Goal: Task Accomplishment & Management: Complete application form

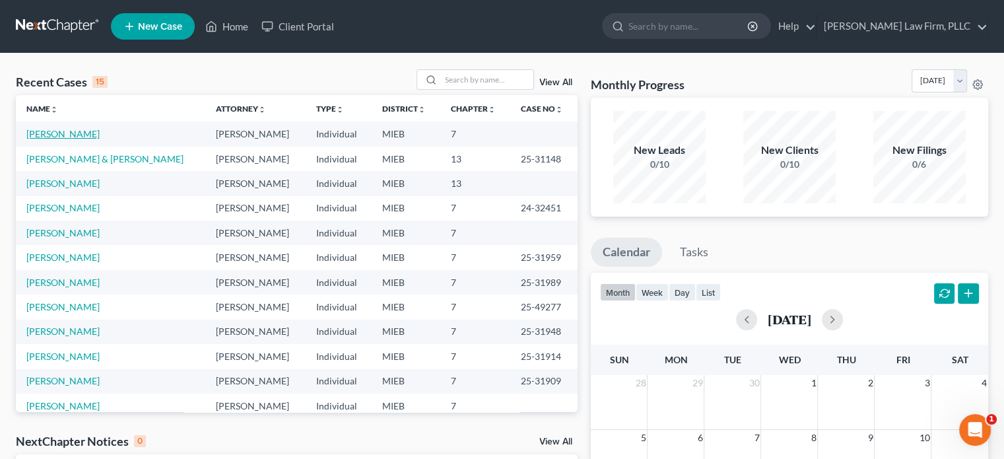
click at [69, 134] on link "[PERSON_NAME]" at bounding box center [62, 133] width 73 height 11
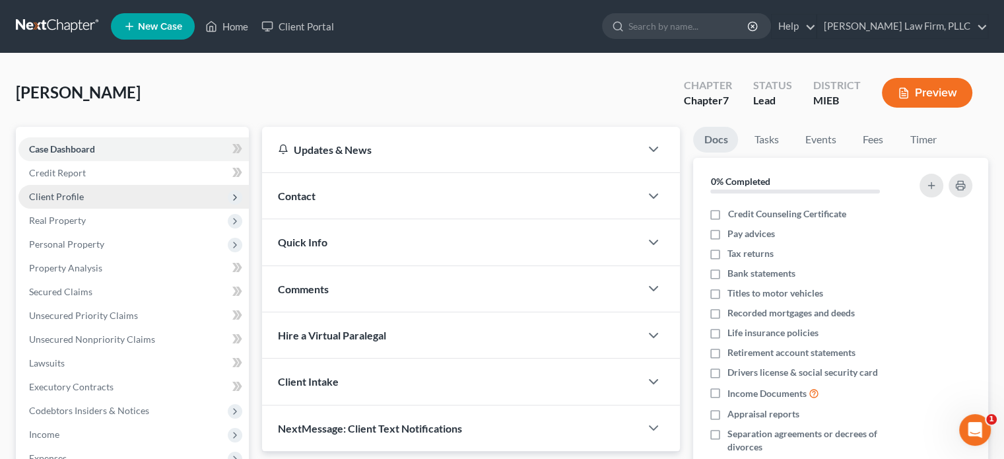
click at [65, 197] on span "Client Profile" at bounding box center [56, 196] width 55 height 11
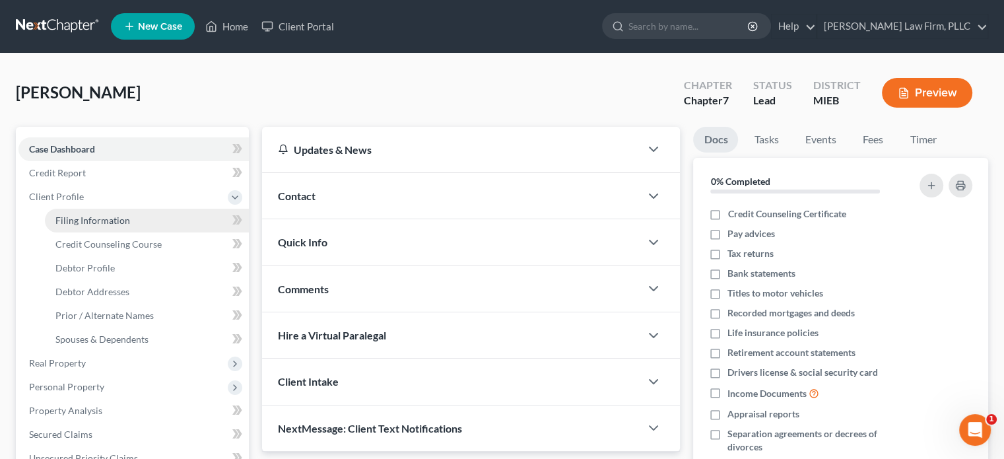
click at [74, 213] on link "Filing Information" at bounding box center [147, 221] width 204 height 24
select select "1"
select select "0"
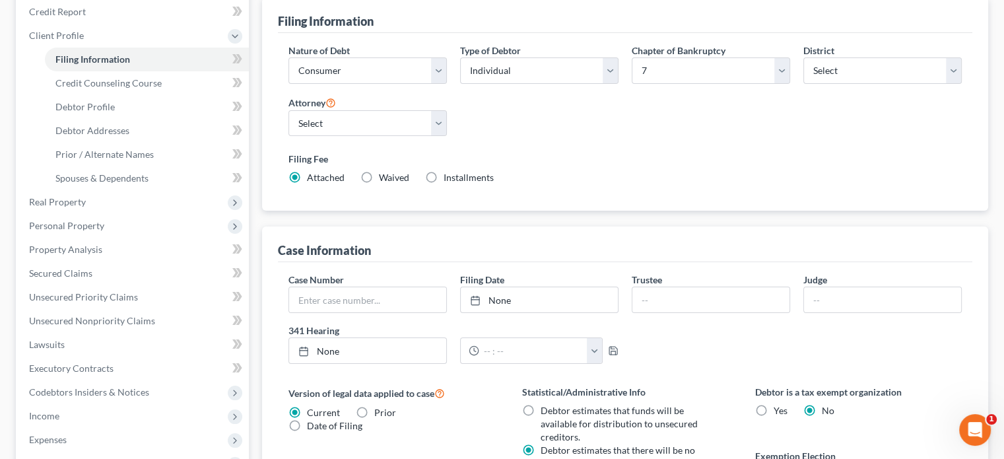
scroll to position [159, 0]
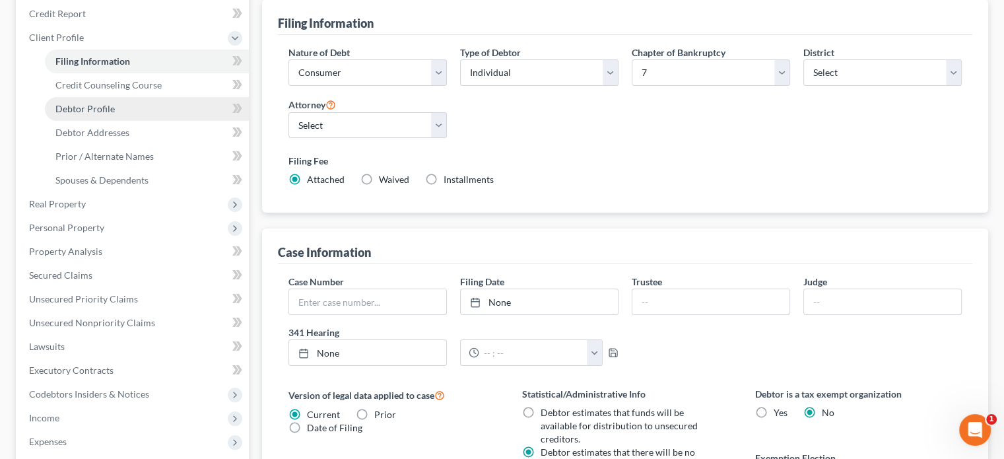
click at [80, 110] on span "Debtor Profile" at bounding box center [84, 108] width 59 height 11
select select "0"
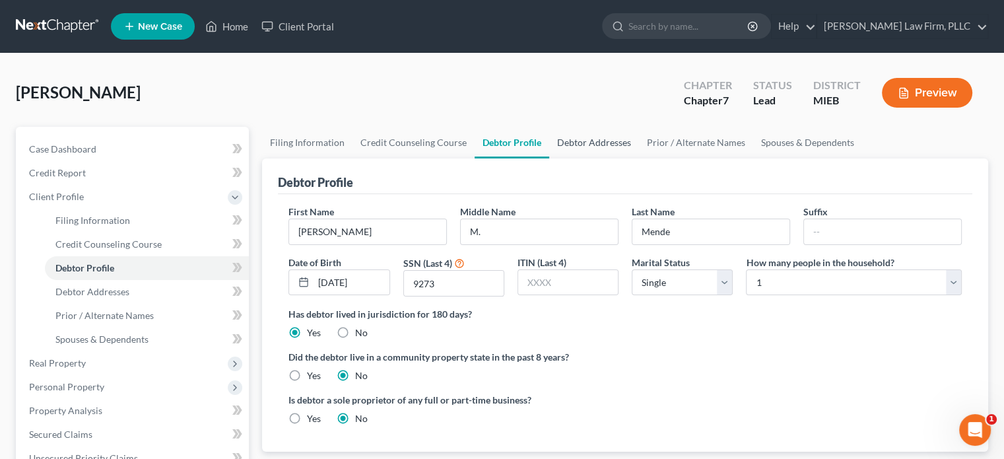
click at [592, 145] on link "Debtor Addresses" at bounding box center [594, 143] width 90 height 32
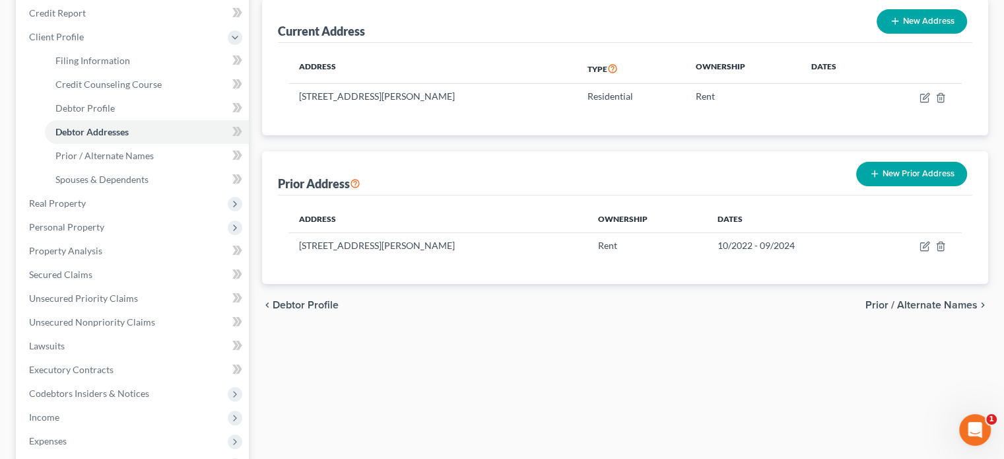
scroll to position [163, 0]
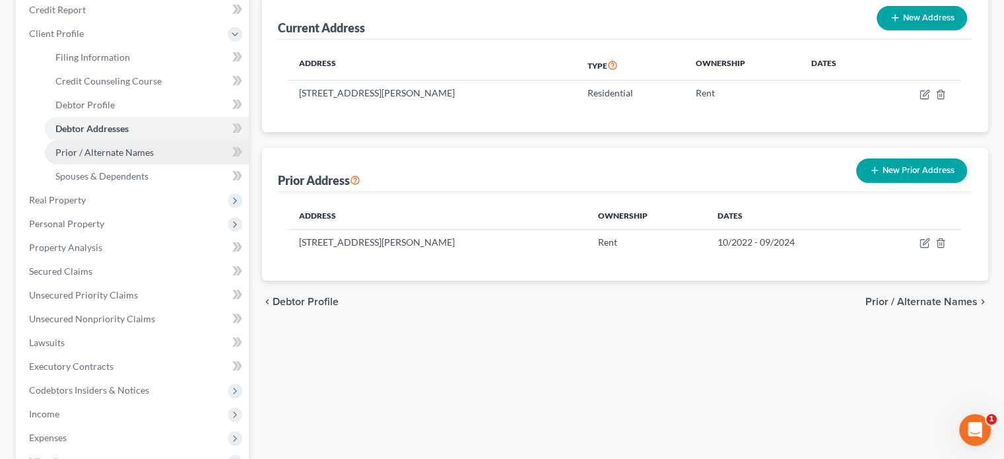
click at [118, 153] on span "Prior / Alternate Names" at bounding box center [104, 152] width 98 height 11
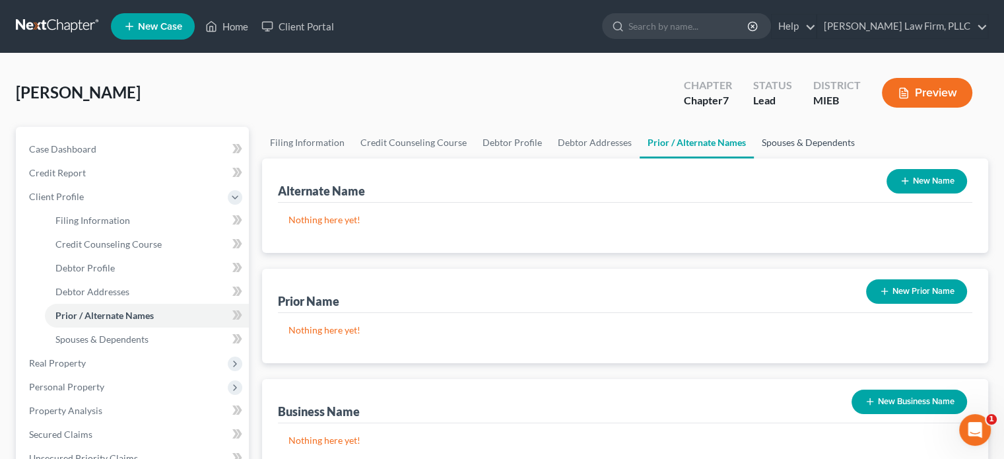
click at [783, 142] on link "Spouses & Dependents" at bounding box center [808, 143] width 109 height 32
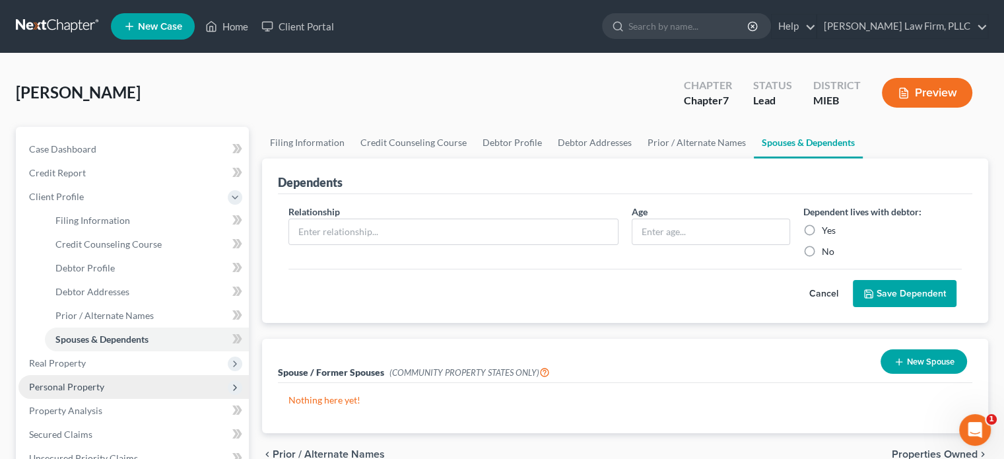
click at [71, 378] on span "Personal Property" at bounding box center [133, 387] width 230 height 24
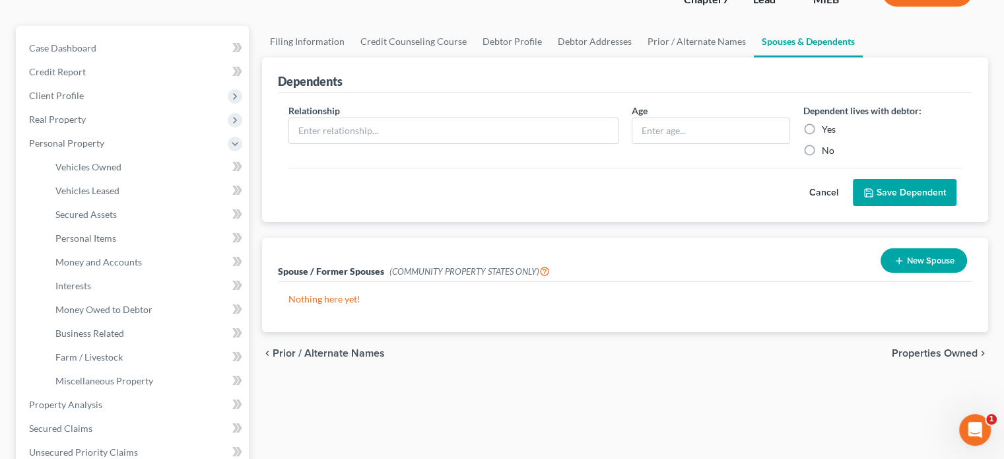
scroll to position [108, 0]
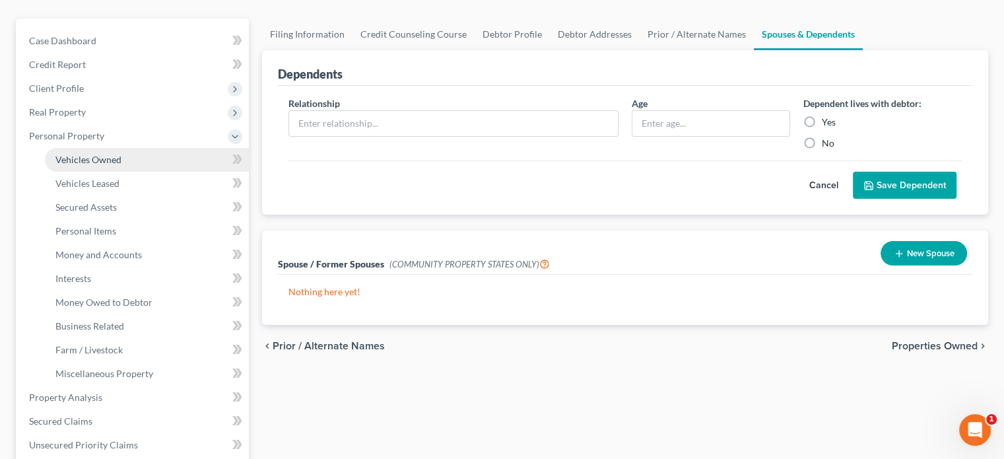
click at [90, 156] on span "Vehicles Owned" at bounding box center [88, 159] width 66 height 11
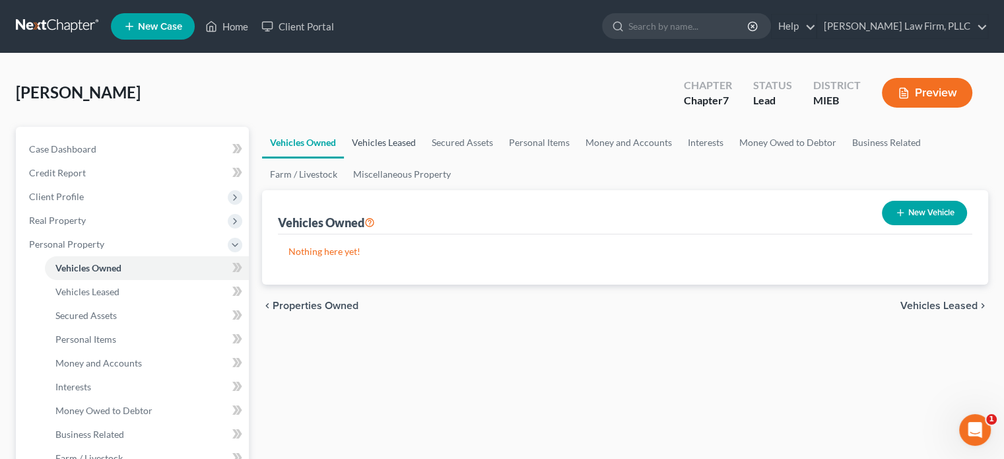
click at [384, 140] on link "Vehicles Leased" at bounding box center [384, 143] width 80 height 32
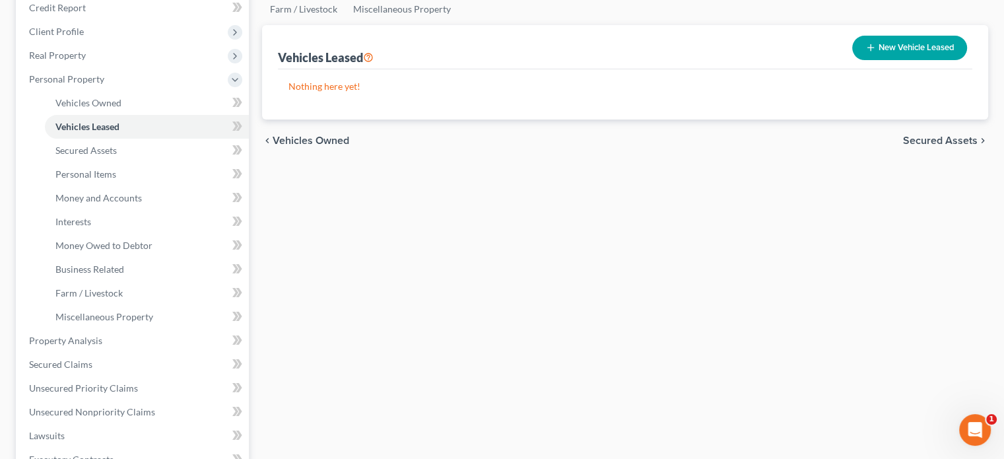
scroll to position [256, 0]
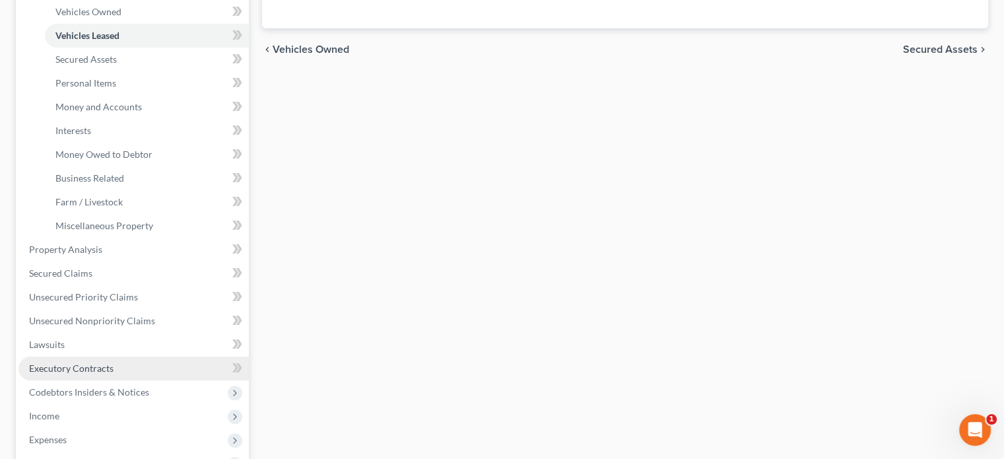
click at [94, 362] on span "Executory Contracts" at bounding box center [71, 367] width 85 height 11
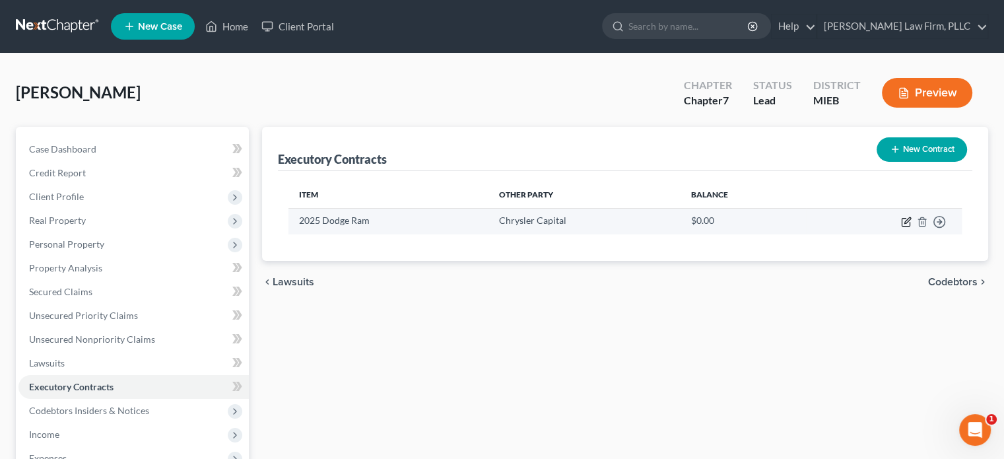
click at [901, 221] on icon "button" at bounding box center [906, 222] width 11 height 11
select select "3"
select select "45"
select select "0"
select select "1"
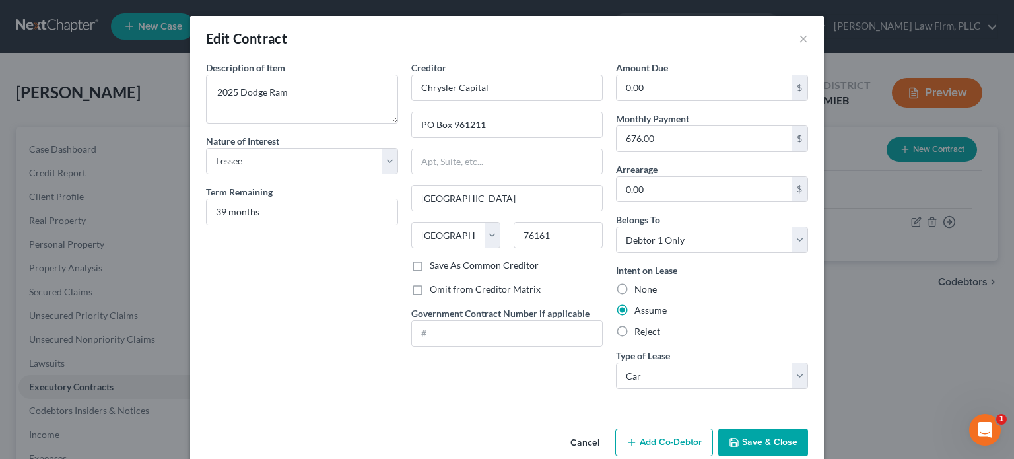
click at [747, 440] on button "Save & Close" at bounding box center [763, 442] width 90 height 28
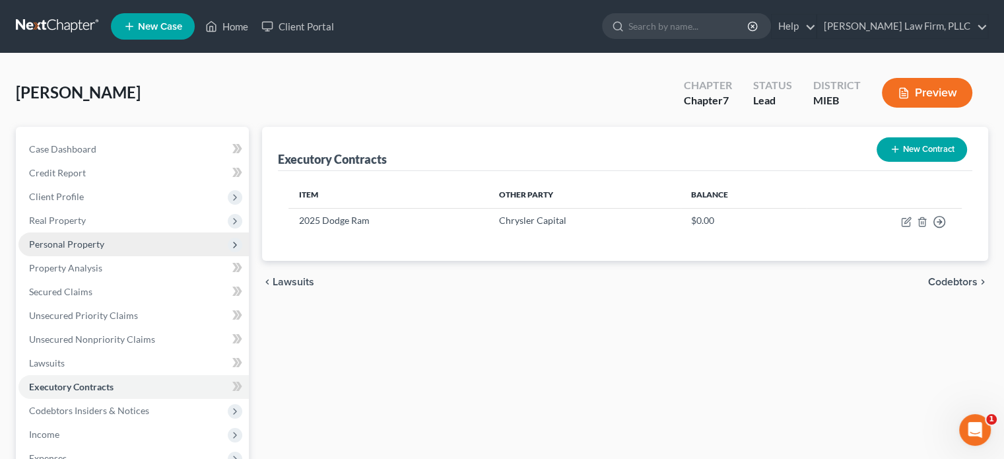
click at [81, 246] on span "Personal Property" at bounding box center [66, 243] width 75 height 11
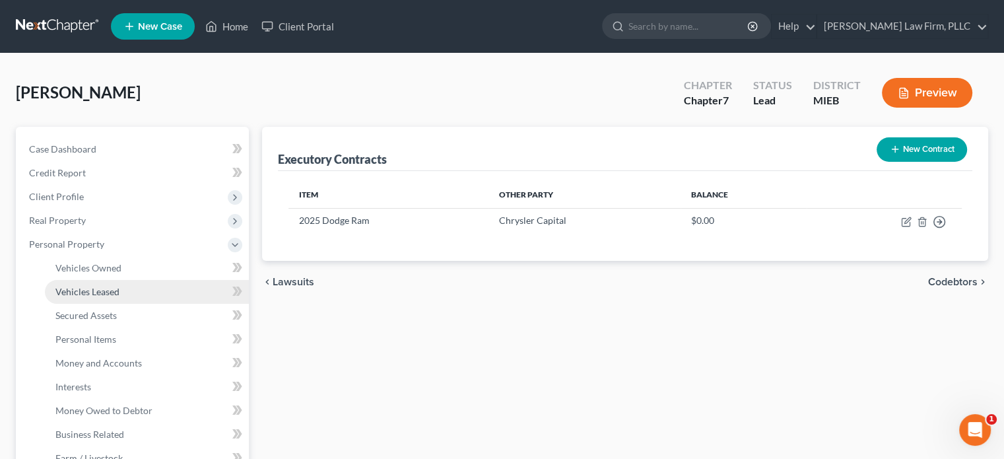
click at [85, 288] on span "Vehicles Leased" at bounding box center [87, 291] width 64 height 11
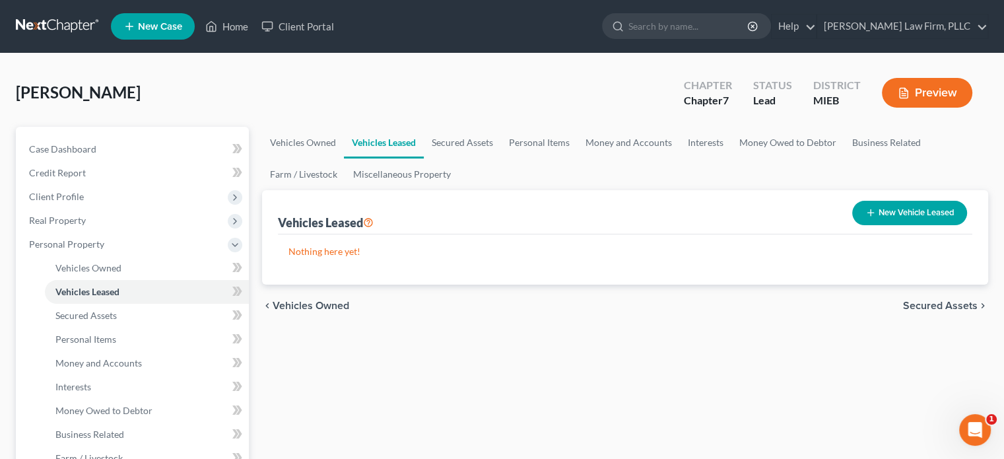
click at [892, 208] on button "New Vehicle Leased" at bounding box center [909, 213] width 115 height 24
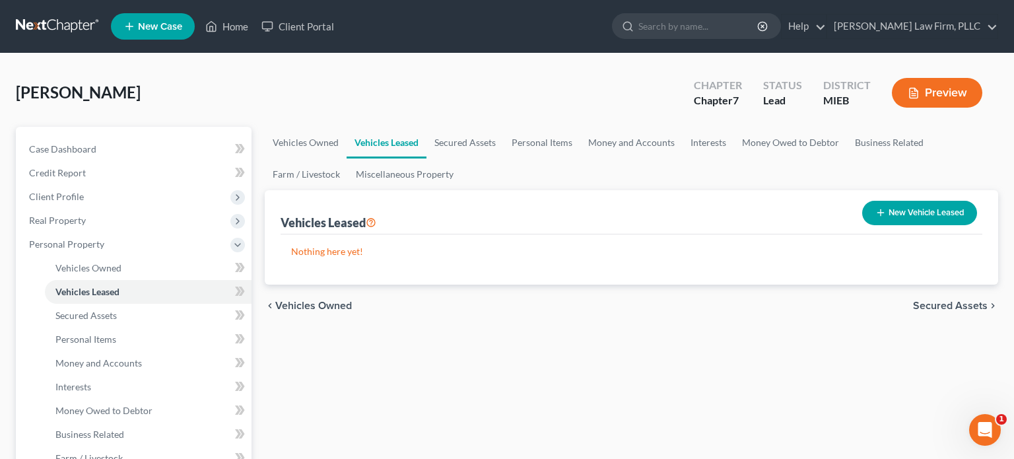
select select "0"
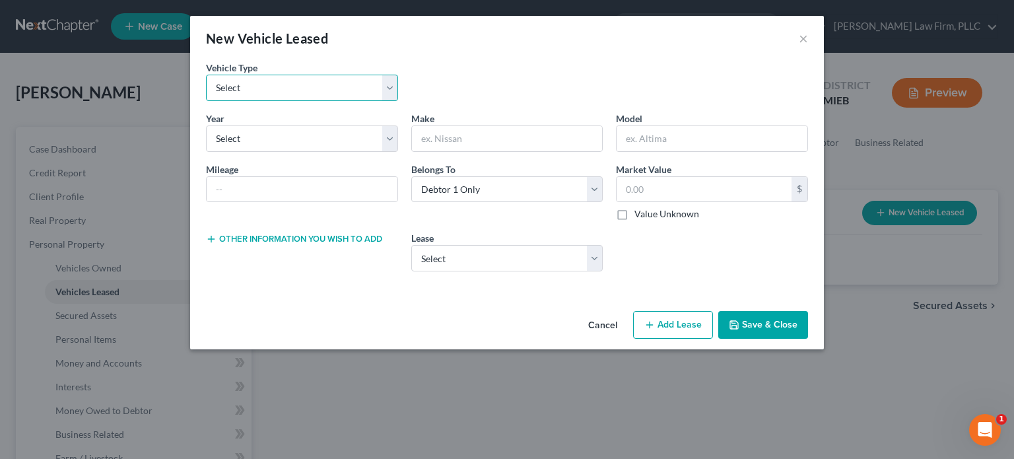
click at [314, 97] on select "Select Automobile Truck Trailer Watercraft Aircraft Motor Home Atv Other Vehicle" at bounding box center [302, 88] width 192 height 26
select select "0"
click at [206, 75] on select "Select Automobile Truck Trailer Watercraft Aircraft Motor Home Atv Other Vehicle" at bounding box center [302, 88] width 192 height 26
click at [262, 134] on select "Select 2026 2025 2024 2023 2022 2021 2020 2019 2018 2017 2016 2015 2014 2013 20…" at bounding box center [302, 138] width 192 height 26
select select "1"
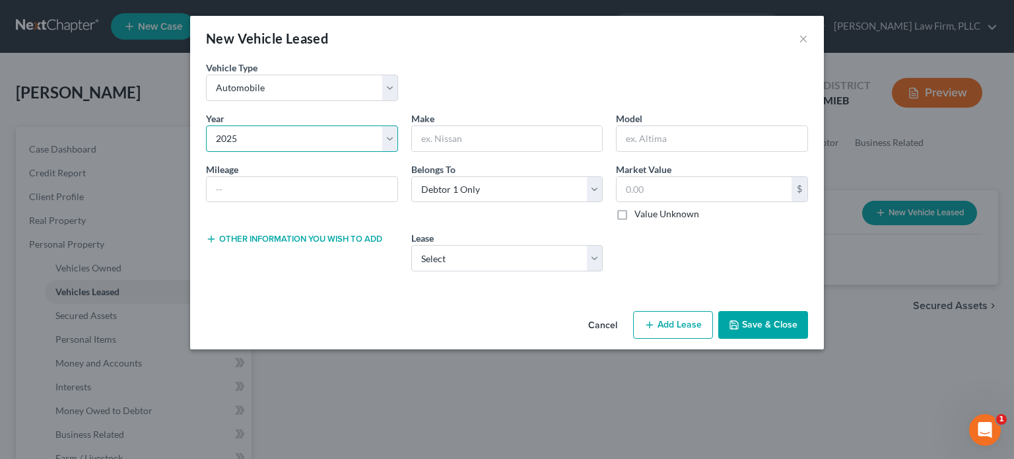
click at [206, 125] on select "Select 2026 2025 2024 2023 2022 2021 2020 2019 2018 2017 2016 2015 2014 2013 20…" at bounding box center [302, 138] width 192 height 26
click at [256, 189] on input "text" at bounding box center [302, 189] width 191 height 25
click at [454, 123] on div "Make *" at bounding box center [507, 132] width 205 height 40
click at [454, 133] on input "text" at bounding box center [507, 138] width 191 height 25
type input "Dodge"
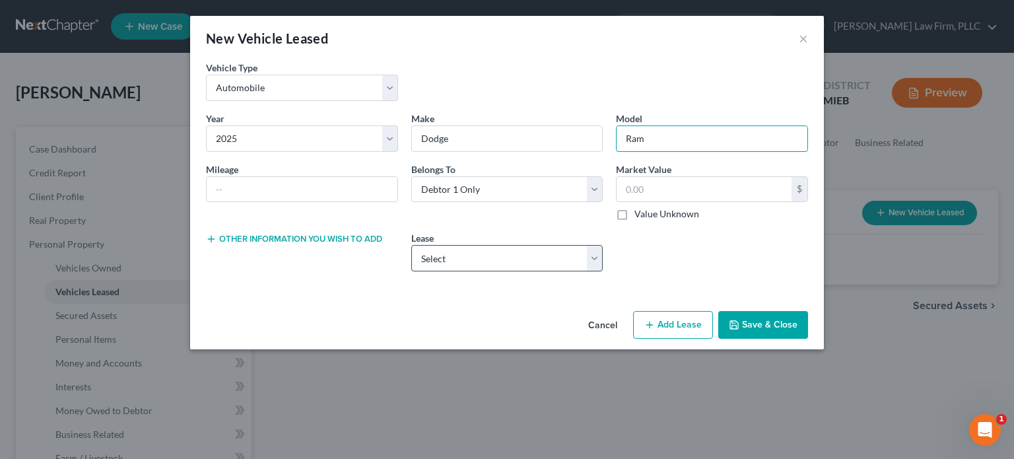
type input "Ram"
click at [599, 256] on select "Select 2025 Dodge Ram" at bounding box center [507, 258] width 192 height 26
select select "0"
select select "1"
select select "45"
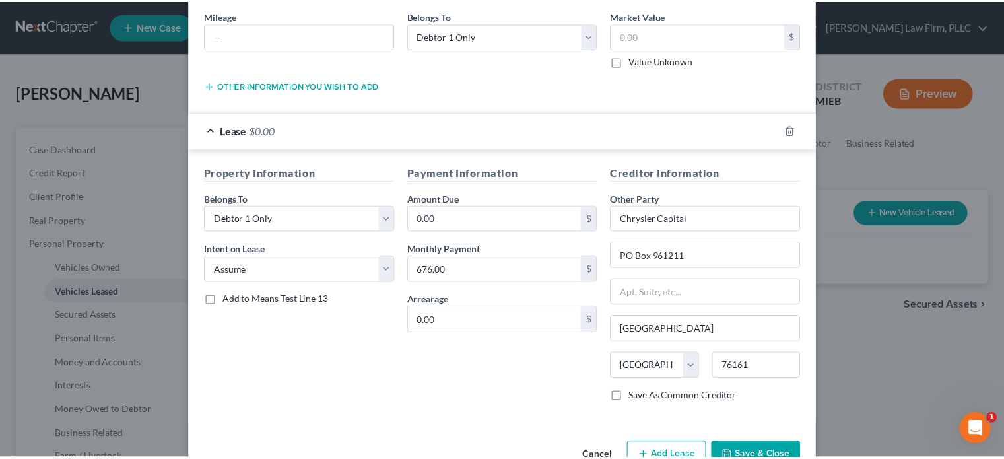
scroll to position [188, 0]
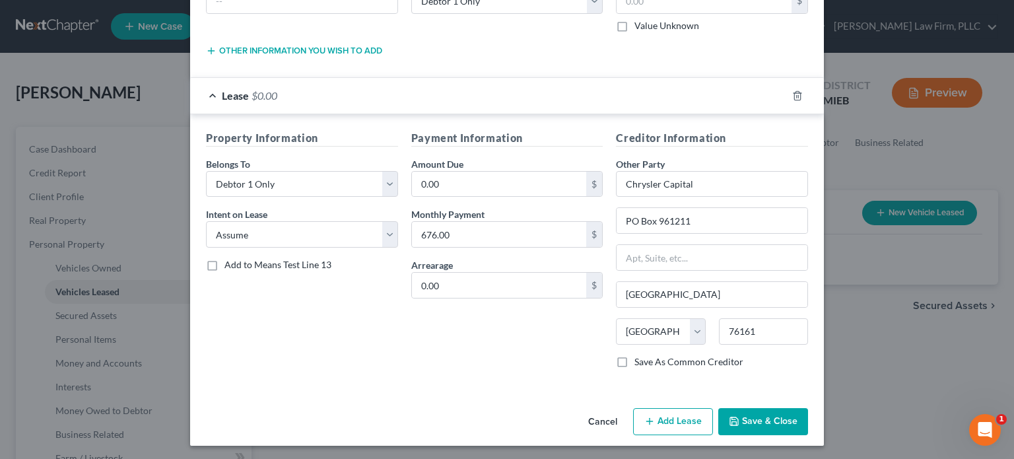
click at [790, 417] on button "Save & Close" at bounding box center [763, 422] width 90 height 28
click at [790, 417] on div "New Vehicle Leased × Vehicle Type * Select Automobile Truck Trailer Watercraft …" at bounding box center [507, 229] width 1014 height 459
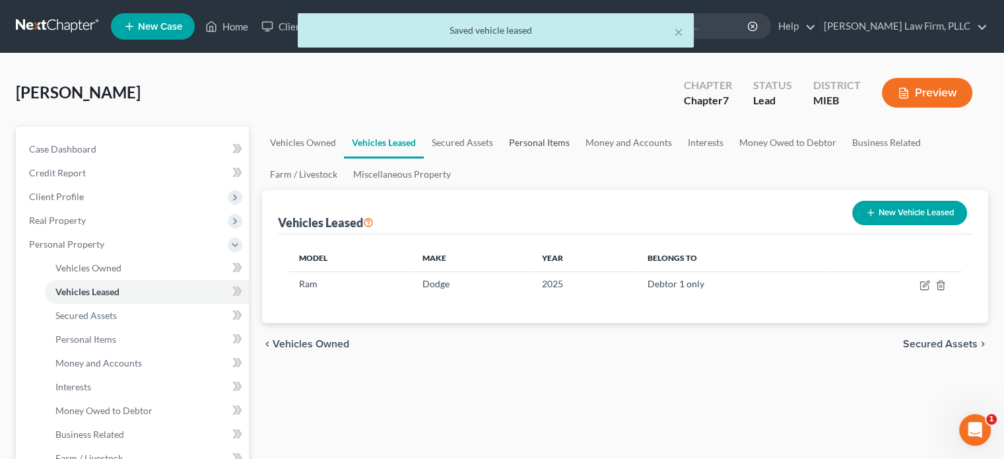
click at [537, 139] on link "Personal Items" at bounding box center [539, 143] width 77 height 32
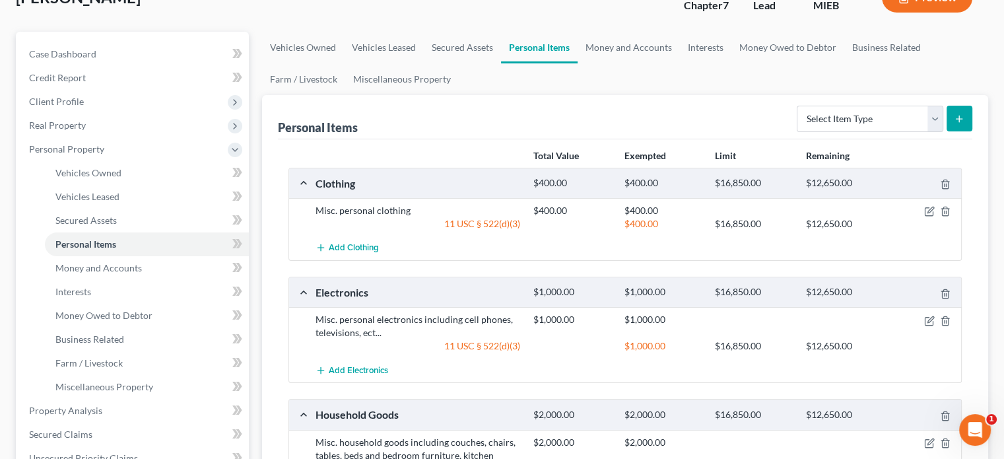
scroll to position [81, 0]
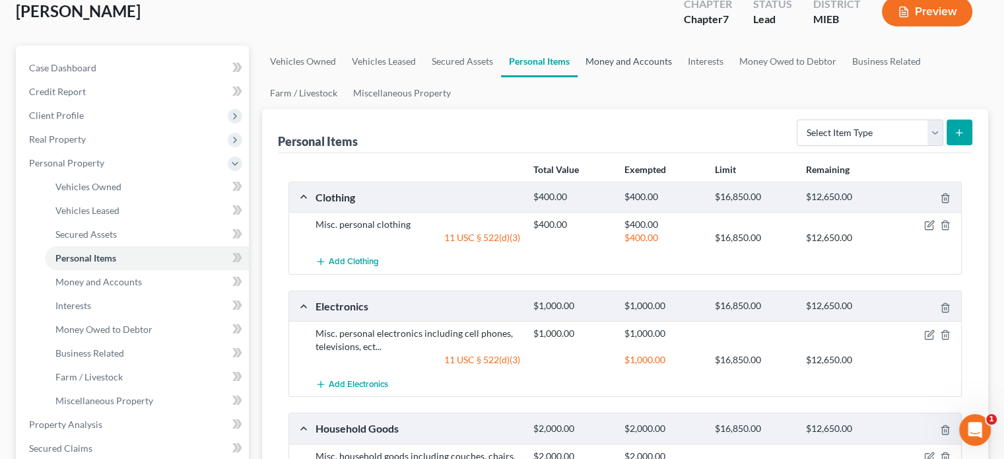
click at [634, 59] on link "Money and Accounts" at bounding box center [629, 62] width 102 height 32
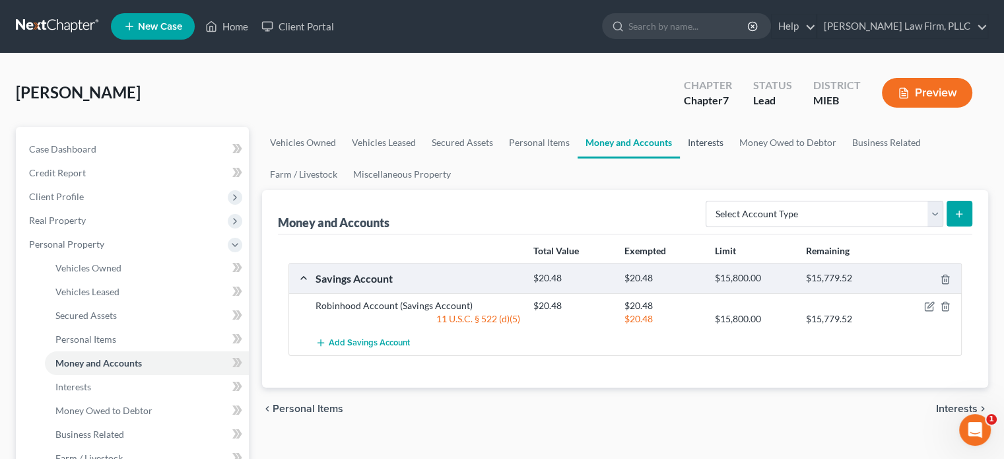
click at [706, 139] on link "Interests" at bounding box center [705, 143] width 51 height 32
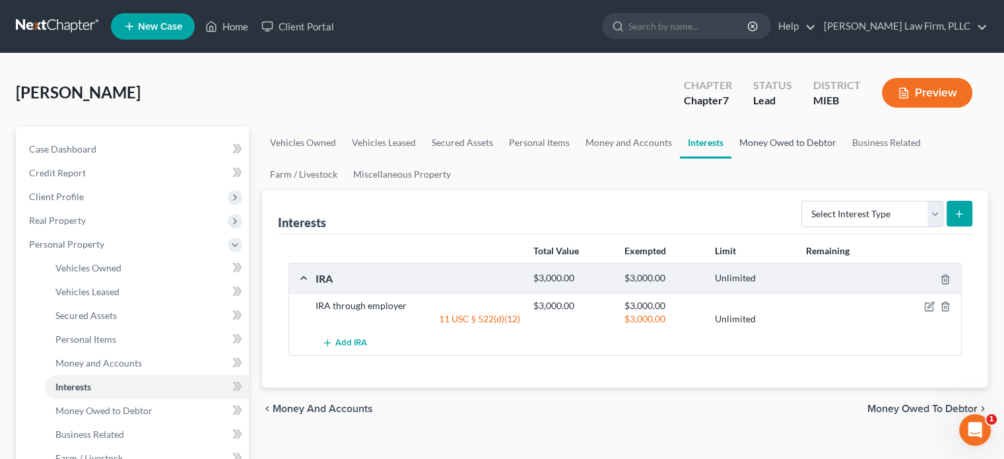
click at [774, 140] on link "Money Owed to Debtor" at bounding box center [787, 143] width 113 height 32
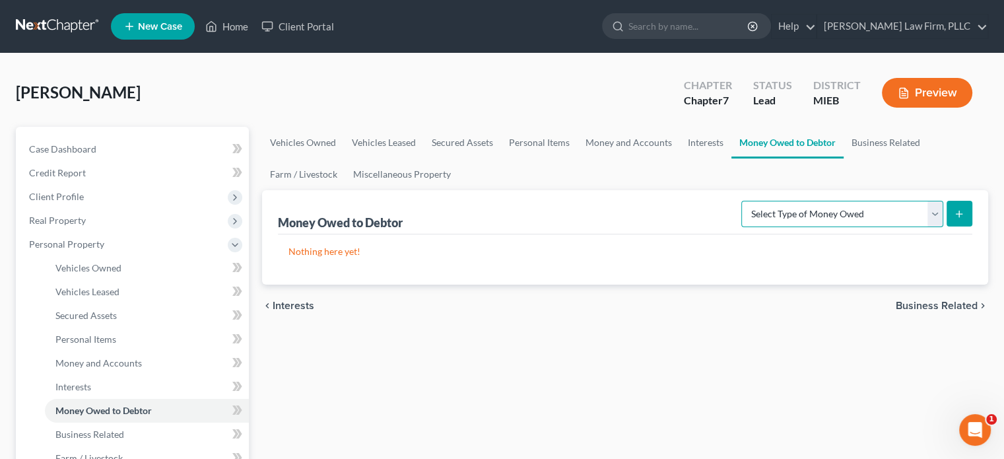
click at [800, 205] on select "Select Type of Money Owed Accounts Receivable Alimony Child Support Claims Agai…" at bounding box center [842, 214] width 202 height 26
select select "expected_tax_refund"
click at [744, 201] on select "Select Type of Money Owed Accounts Receivable Alimony Child Support Claims Agai…" at bounding box center [842, 214] width 202 height 26
click at [953, 212] on button "submit" at bounding box center [960, 214] width 26 height 26
select select "0"
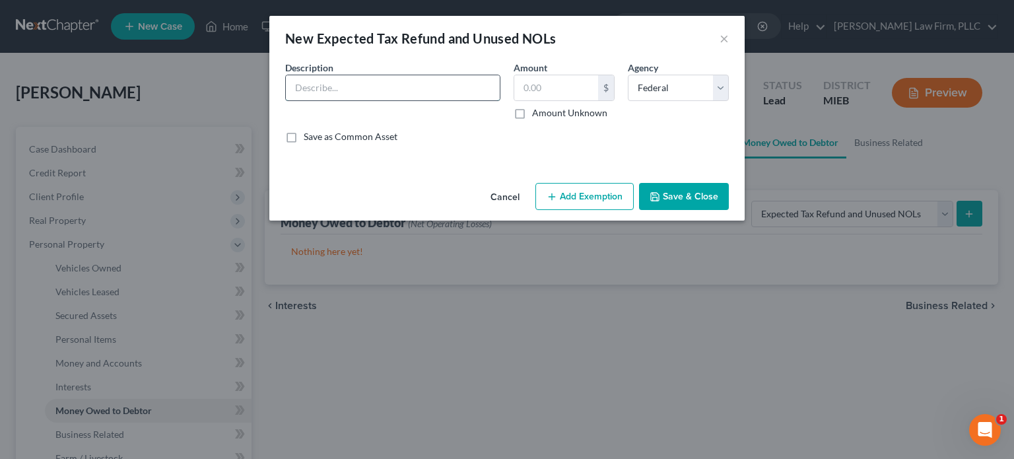
click at [446, 98] on input "text" at bounding box center [393, 87] width 214 height 25
type input "2025 YTD accrued refund"
type input "500"
click at [591, 199] on button "Add Exemption" at bounding box center [584, 197] width 98 height 28
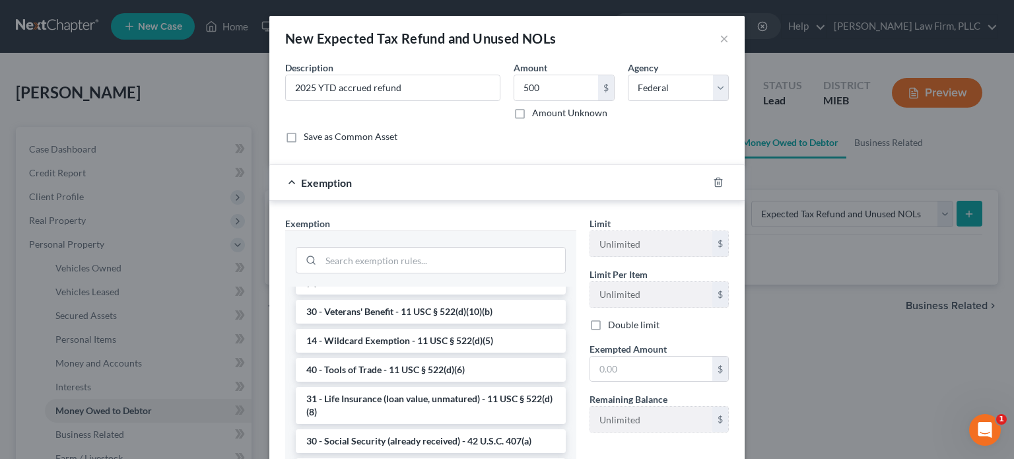
scroll to position [444, 0]
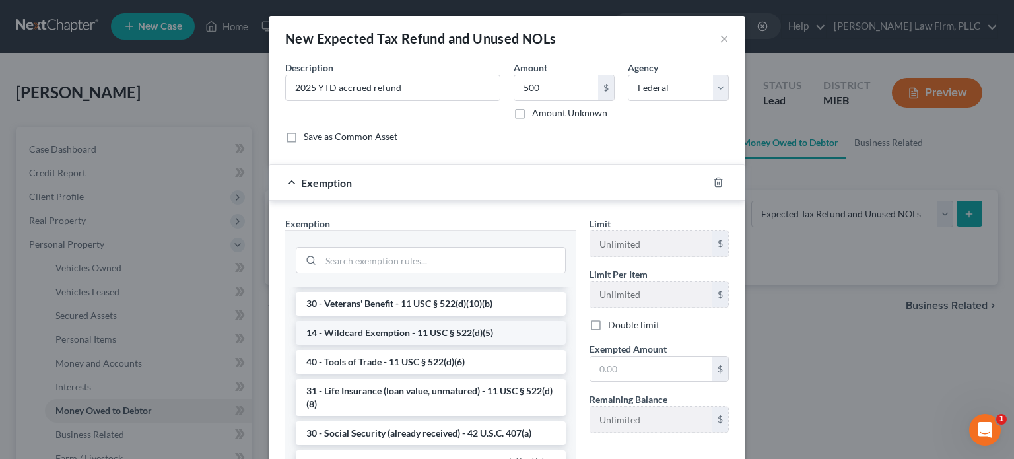
click at [485, 345] on li "14 - Wildcard Exemption - 11 USC § 522(d)(5)" at bounding box center [431, 333] width 270 height 24
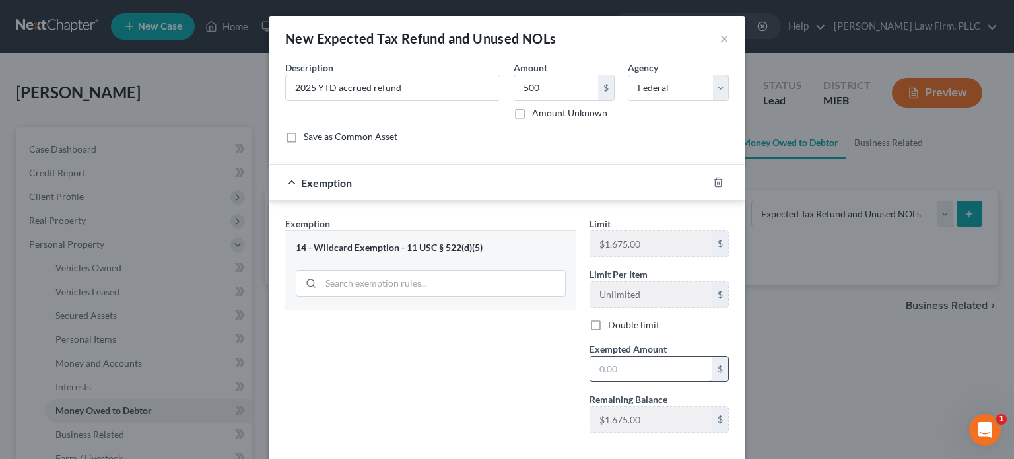
click at [611, 377] on input "text" at bounding box center [651, 369] width 122 height 25
type input "500"
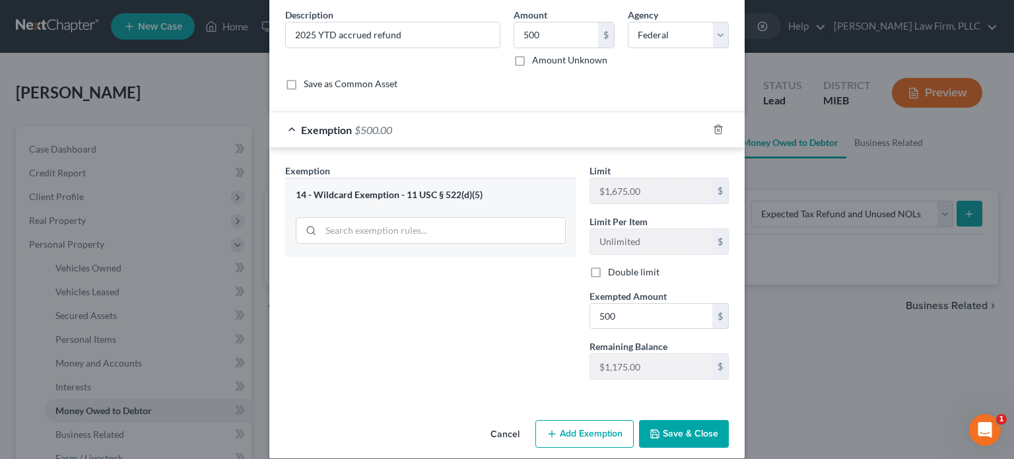
scroll to position [66, 0]
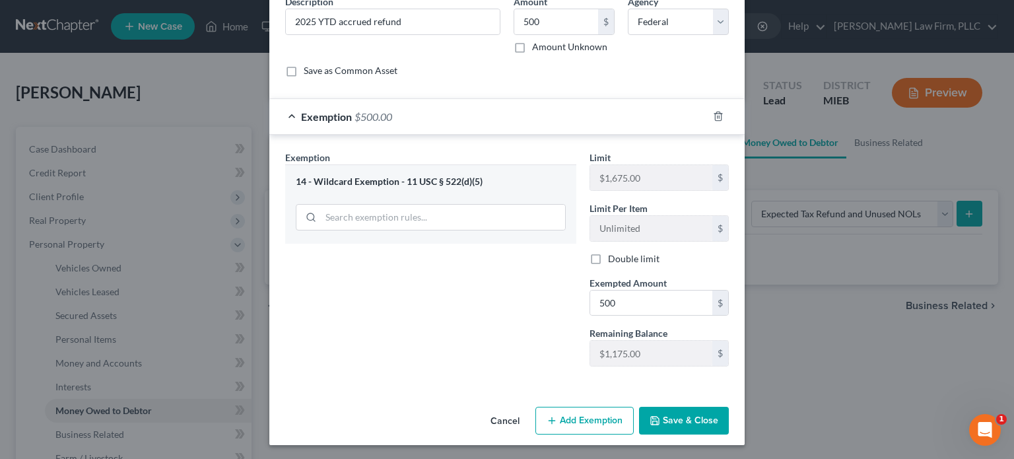
click at [684, 413] on button "Save & Close" at bounding box center [684, 421] width 90 height 28
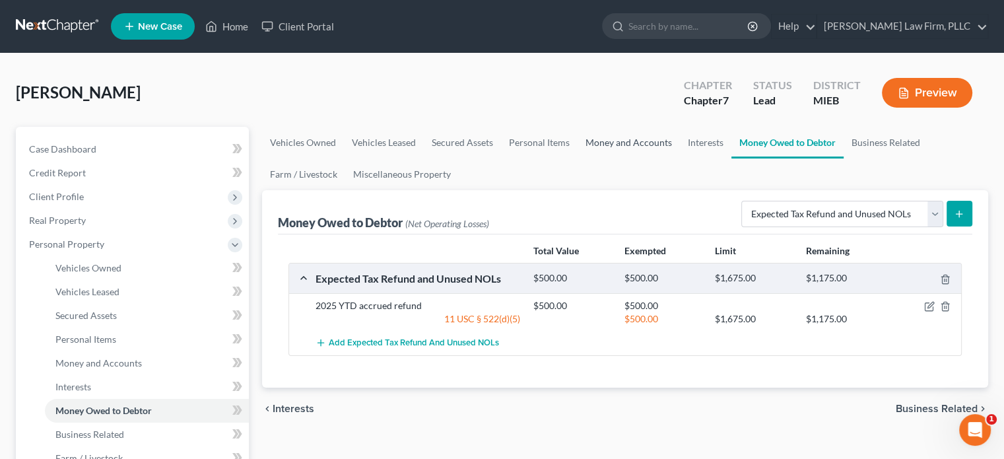
click at [597, 133] on link "Money and Accounts" at bounding box center [629, 143] width 102 height 32
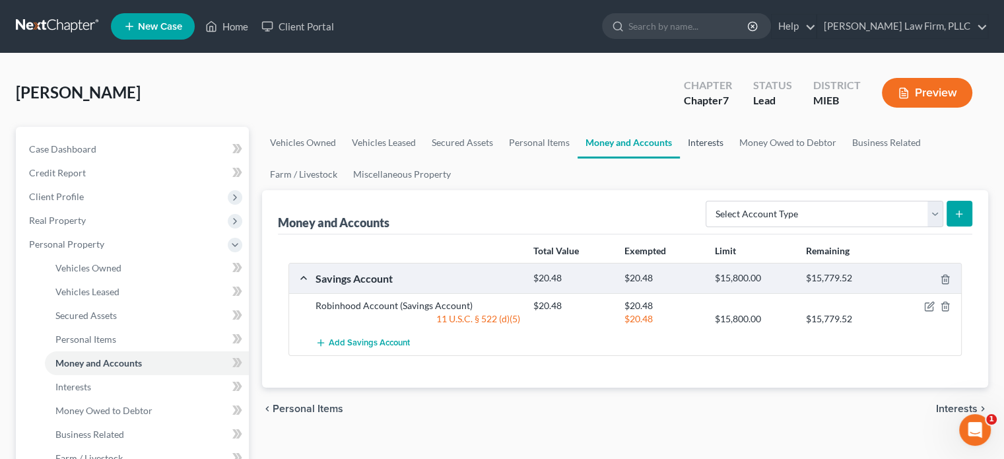
click at [713, 134] on link "Interests" at bounding box center [705, 143] width 51 height 32
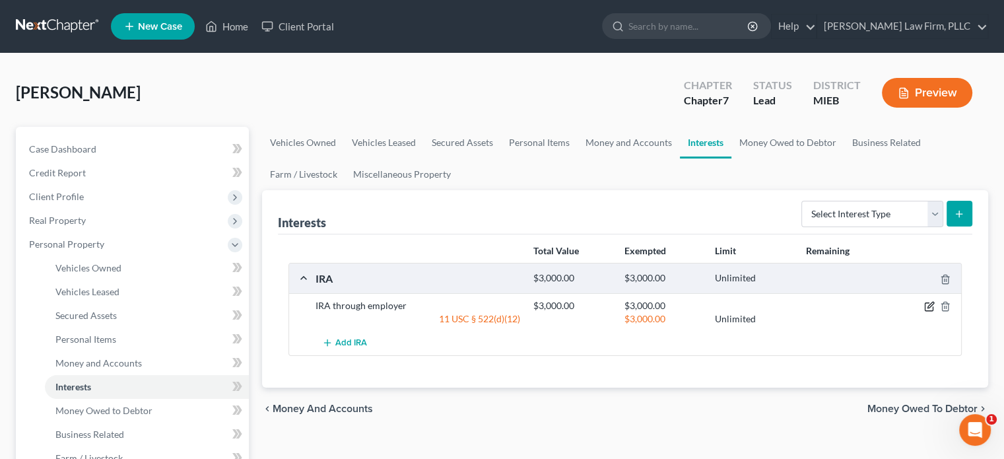
click at [931, 305] on icon "button" at bounding box center [931, 305] width 6 height 6
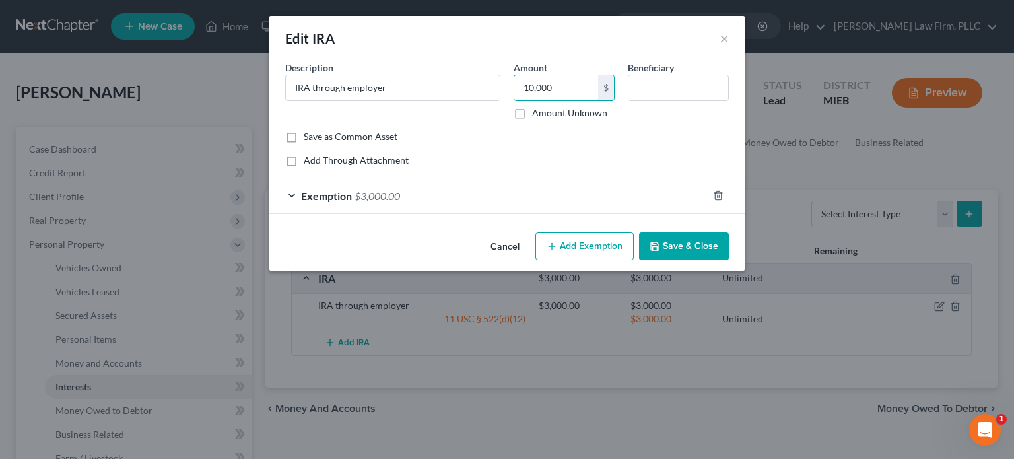
type input "10,000"
click at [537, 198] on div "Exemption $3,000.00" at bounding box center [488, 195] width 438 height 35
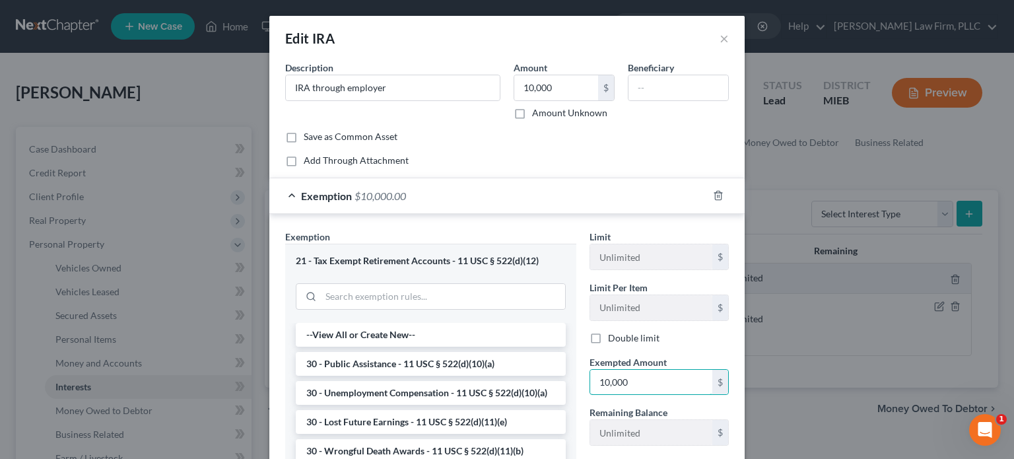
type input "10,000"
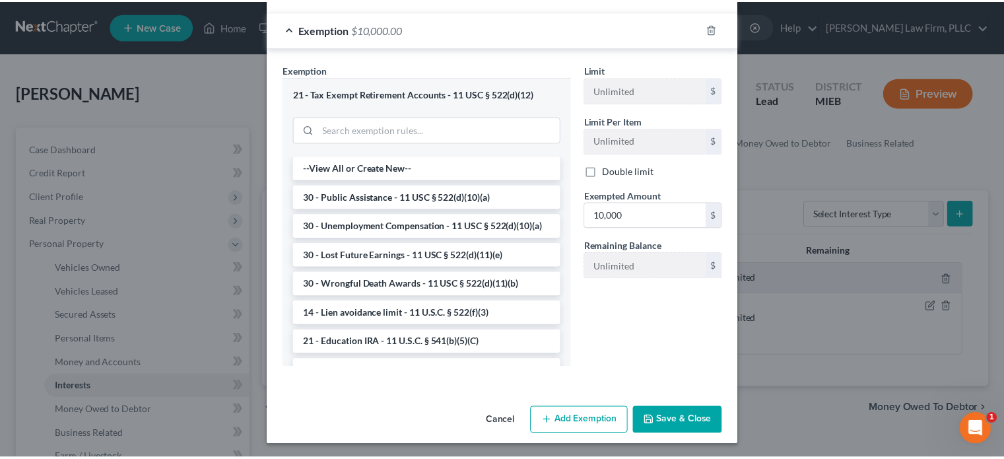
scroll to position [168, 0]
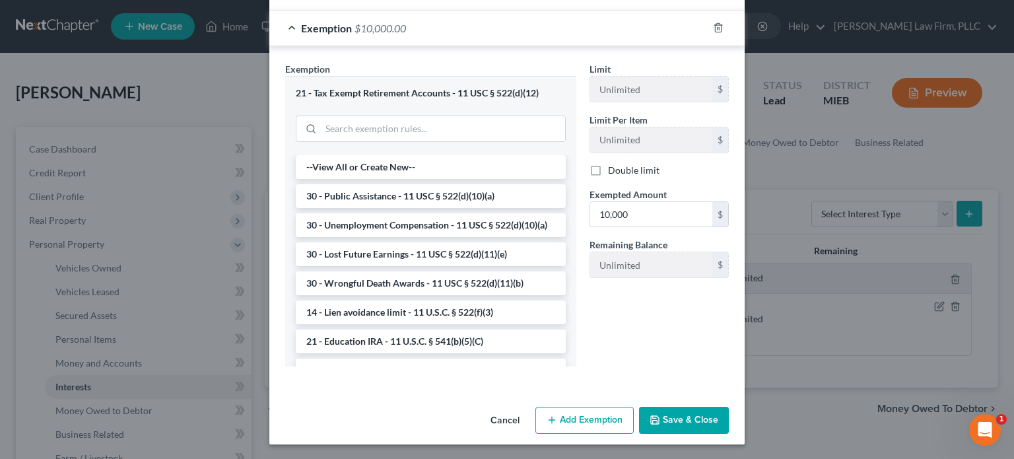
click at [660, 419] on button "Save & Close" at bounding box center [684, 421] width 90 height 28
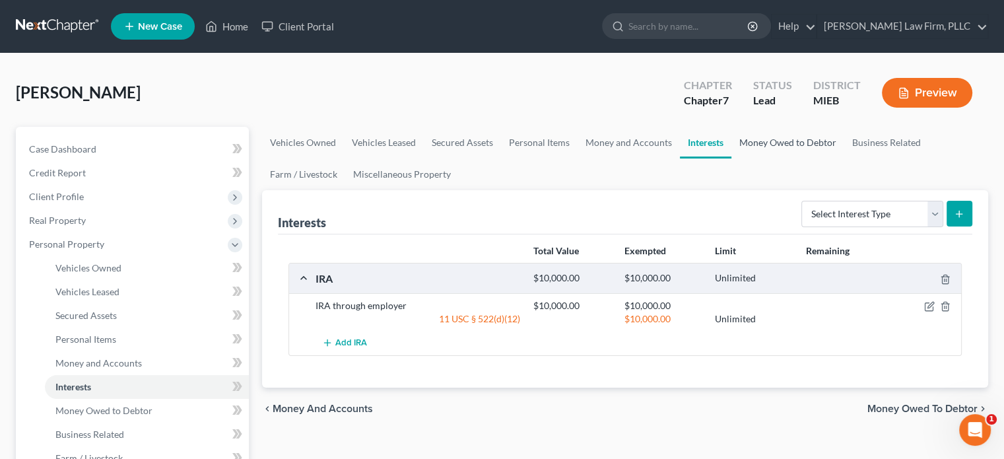
click at [785, 142] on link "Money Owed to Debtor" at bounding box center [787, 143] width 113 height 32
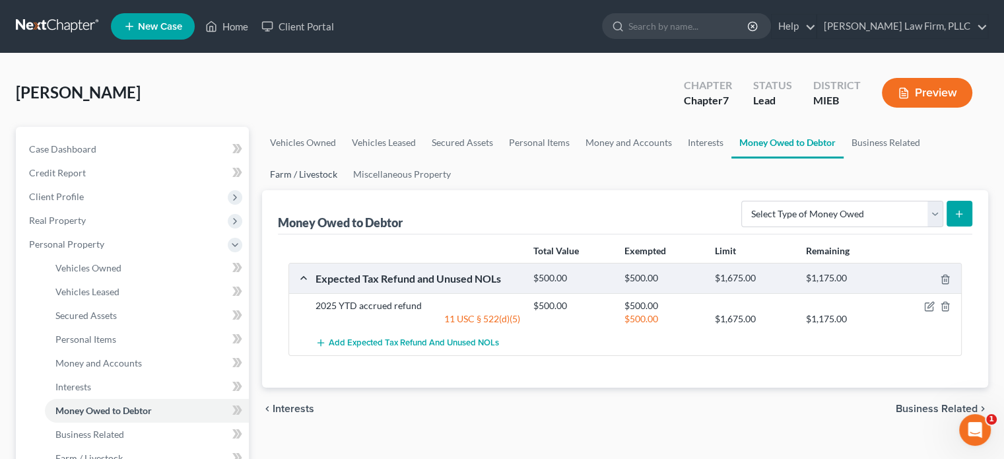
click at [306, 178] on link "Farm / Livestock" at bounding box center [303, 174] width 83 height 32
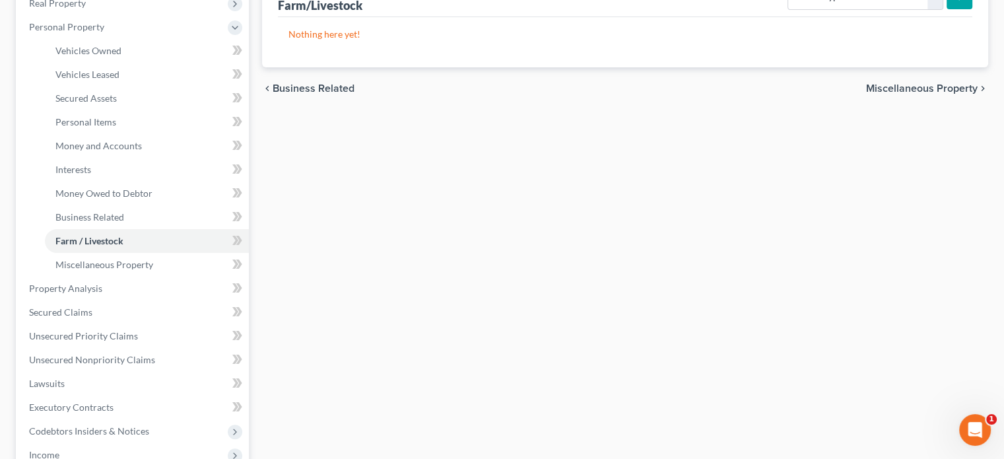
scroll to position [237, 0]
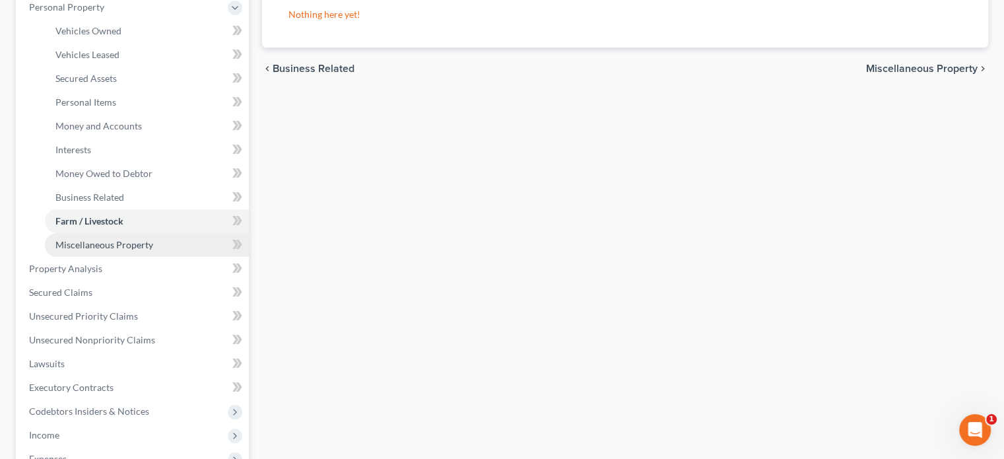
click at [140, 248] on span "Miscellaneous Property" at bounding box center [104, 244] width 98 height 11
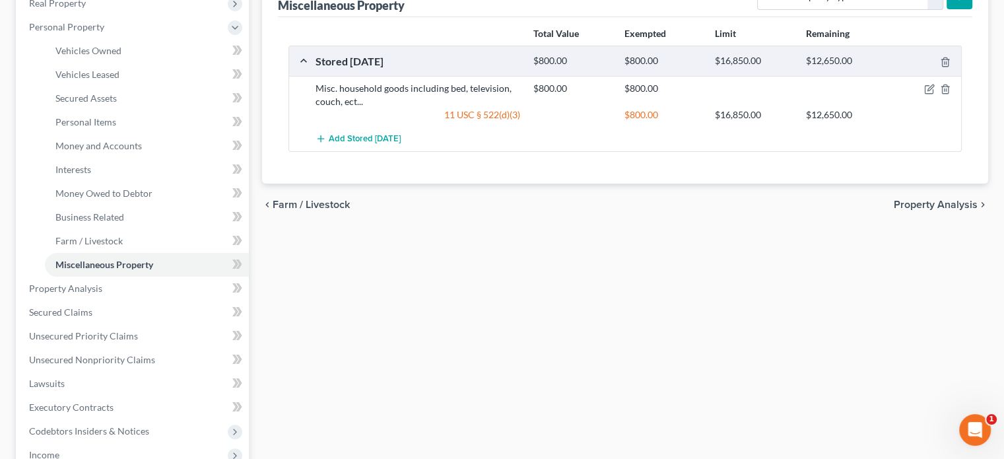
scroll to position [237, 0]
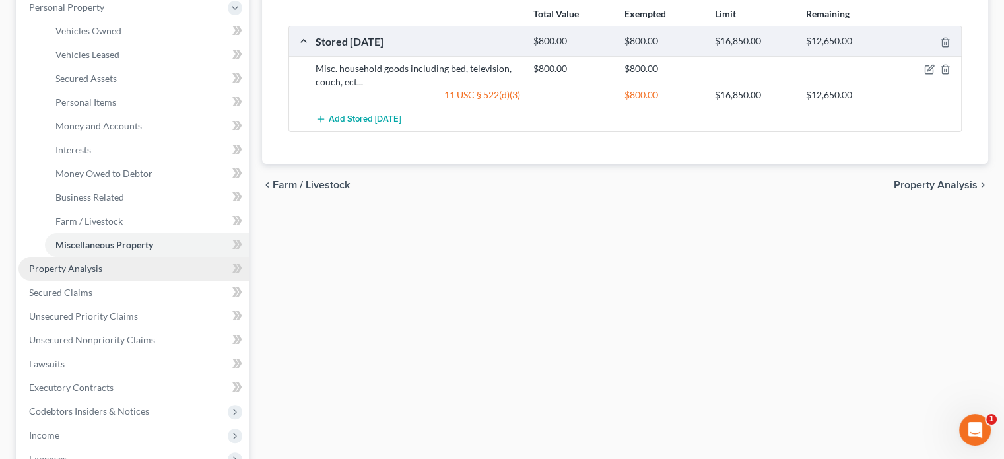
click at [93, 265] on span "Property Analysis" at bounding box center [65, 268] width 73 height 11
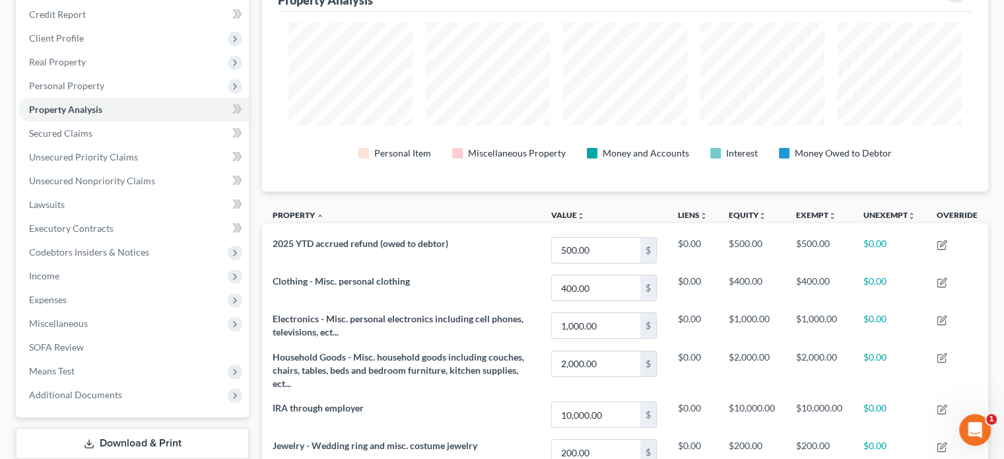
scroll to position [187, 0]
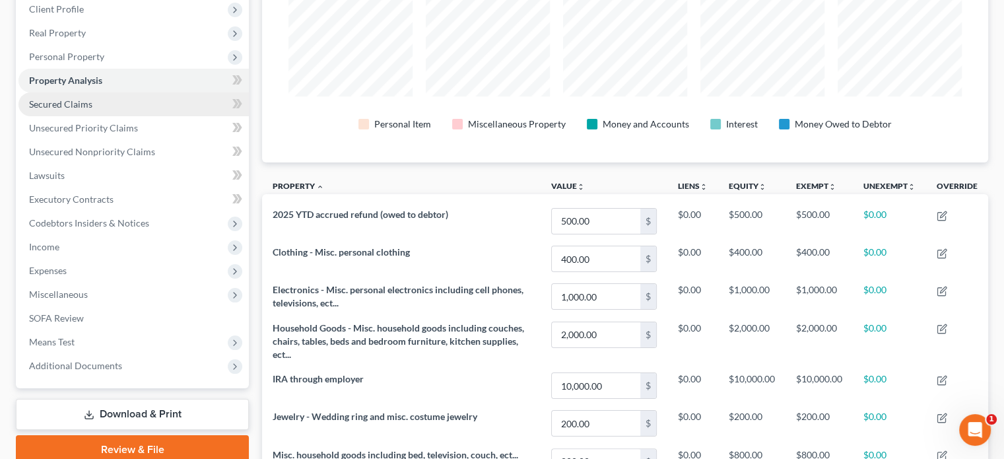
click at [77, 107] on span "Secured Claims" at bounding box center [60, 103] width 63 height 11
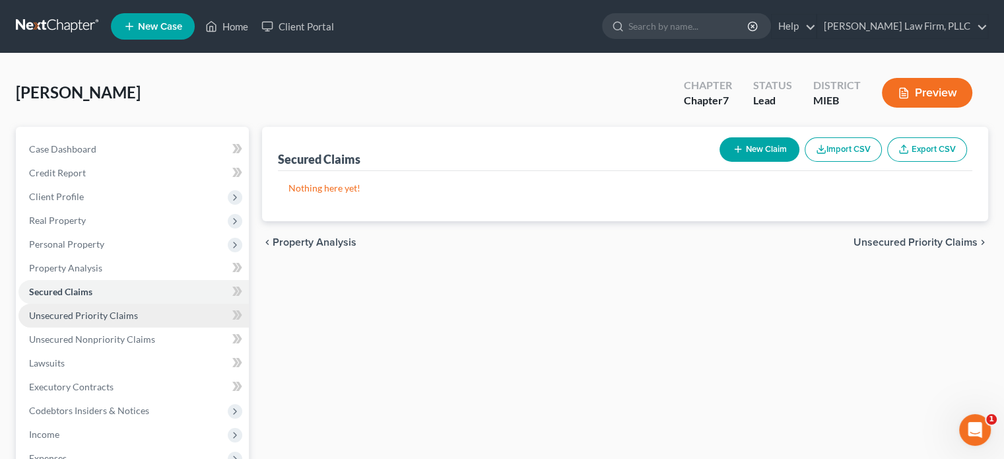
click at [96, 314] on span "Unsecured Priority Claims" at bounding box center [83, 315] width 109 height 11
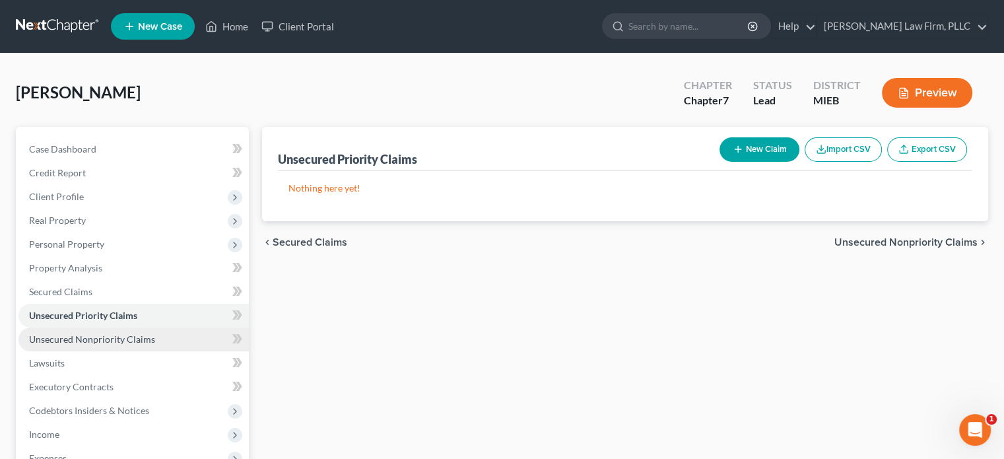
click at [96, 341] on span "Unsecured Nonpriority Claims" at bounding box center [92, 338] width 126 height 11
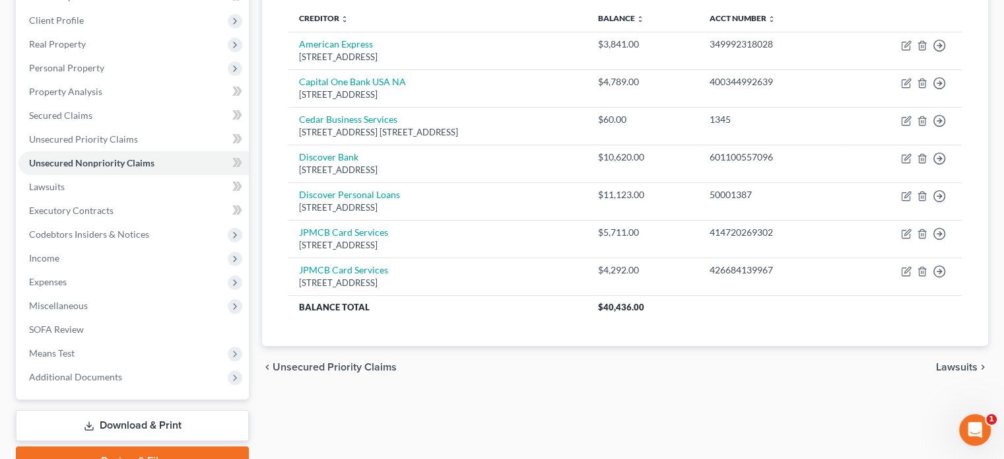
scroll to position [209, 0]
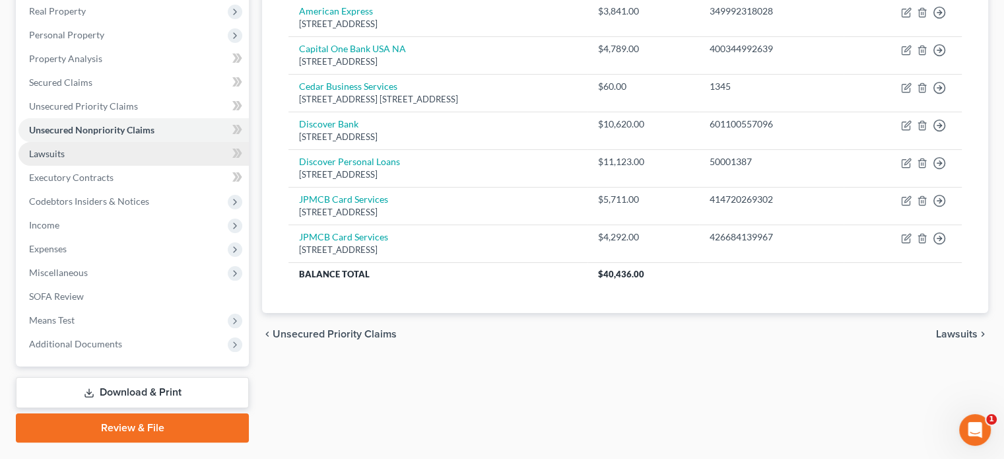
click at [99, 158] on link "Lawsuits" at bounding box center [133, 154] width 230 height 24
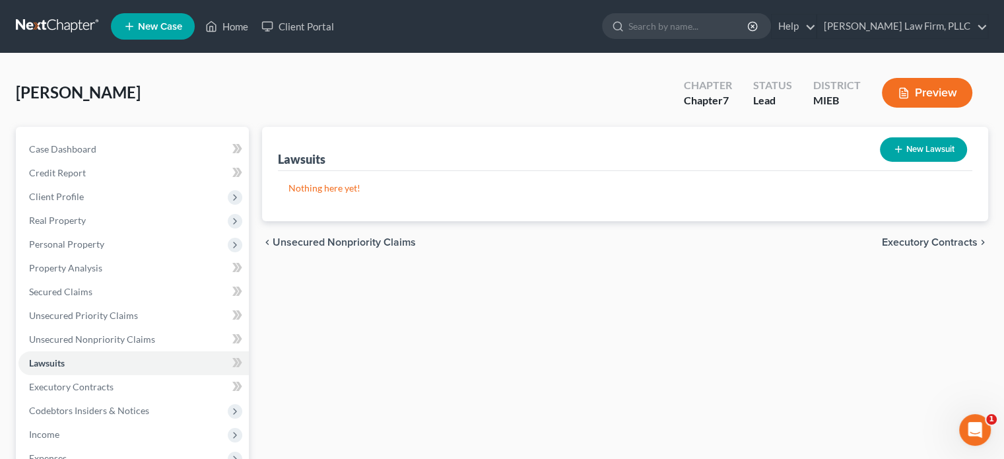
scroll to position [242, 0]
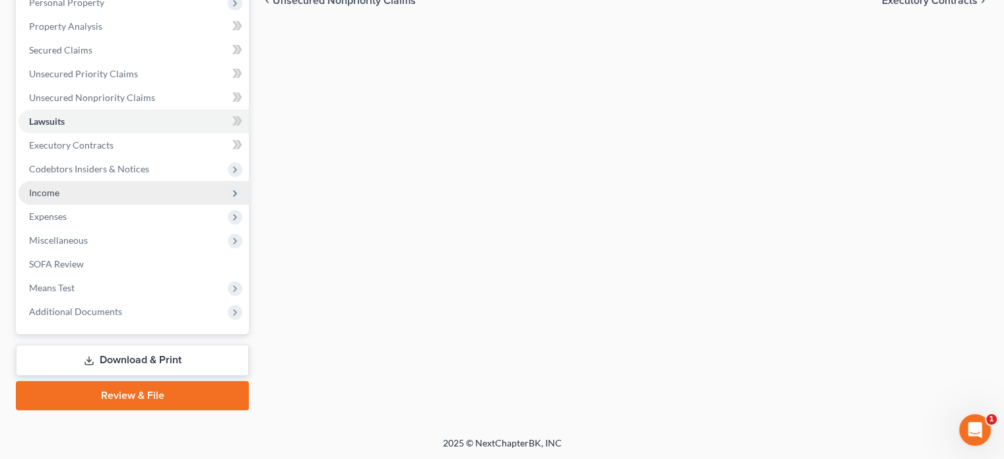
click at [61, 193] on span "Income" at bounding box center [133, 193] width 230 height 24
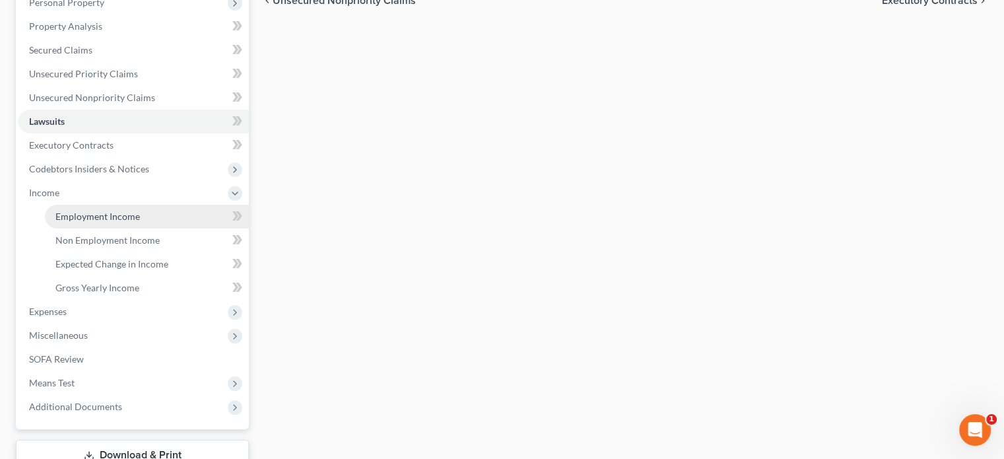
click at [70, 212] on span "Employment Income" at bounding box center [97, 216] width 85 height 11
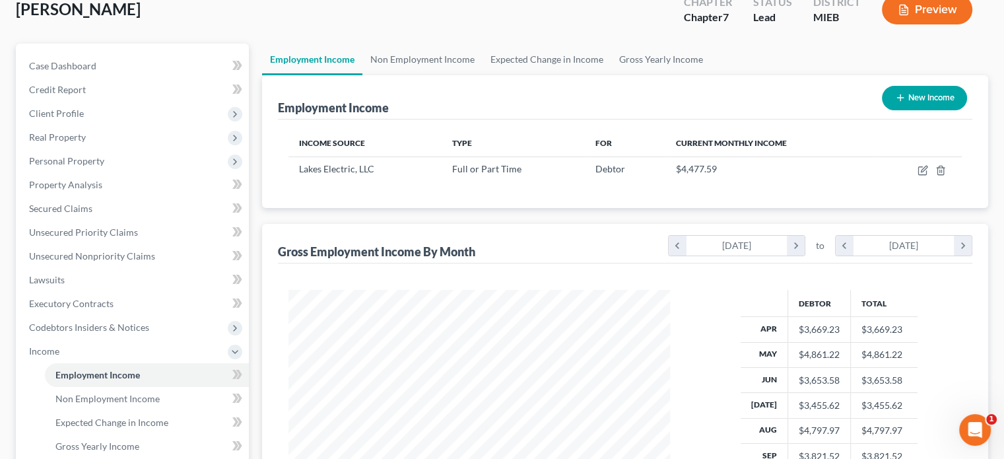
scroll to position [79, 0]
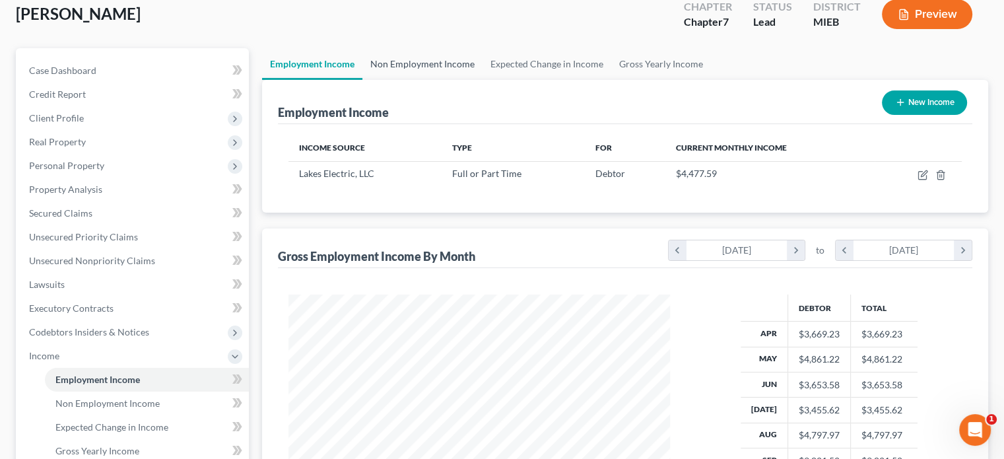
click at [428, 60] on link "Non Employment Income" at bounding box center [422, 64] width 120 height 32
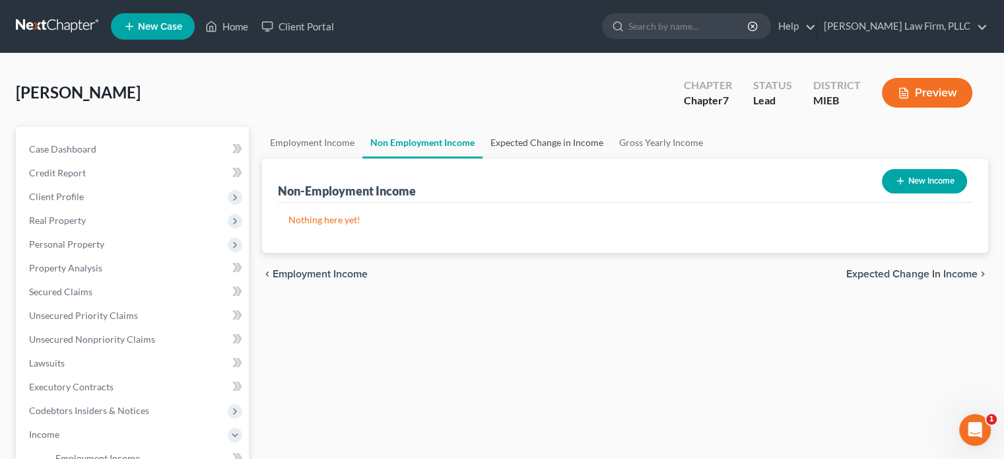
click at [535, 142] on link "Expected Change in Income" at bounding box center [547, 143] width 129 height 32
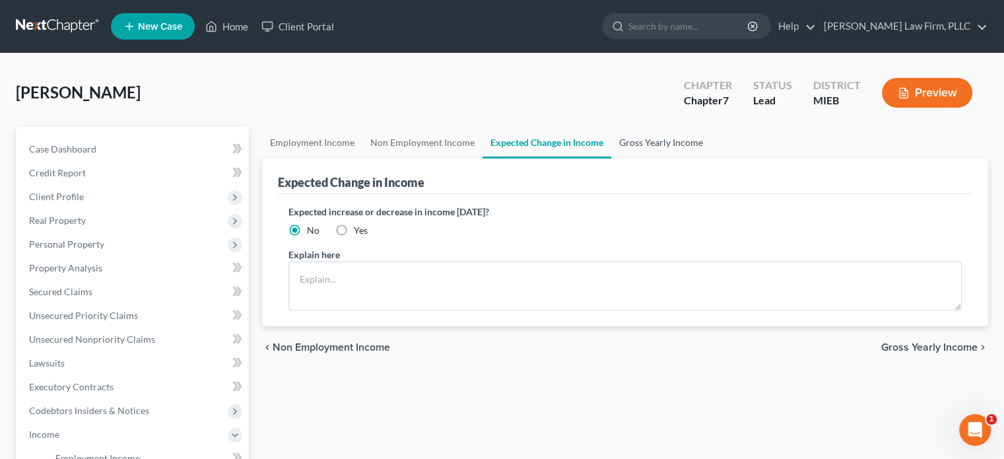
click at [665, 144] on link "Gross Yearly Income" at bounding box center [661, 143] width 100 height 32
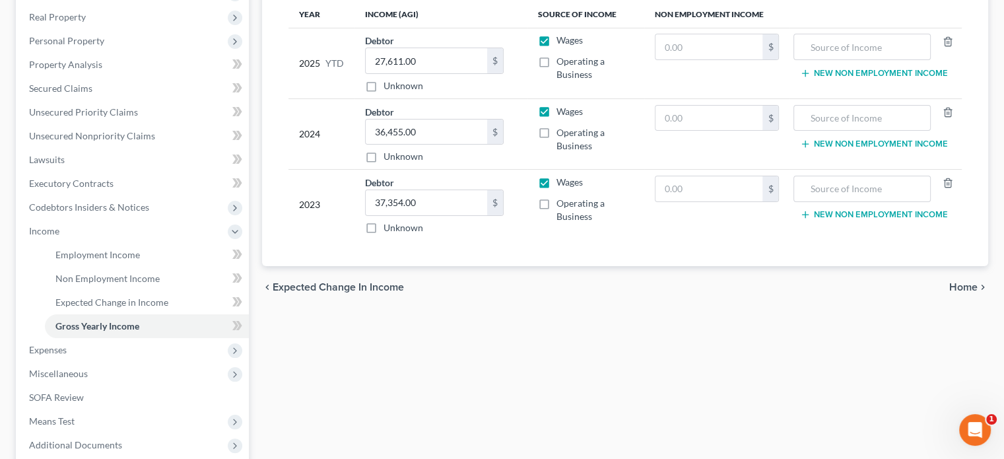
scroll to position [213, 0]
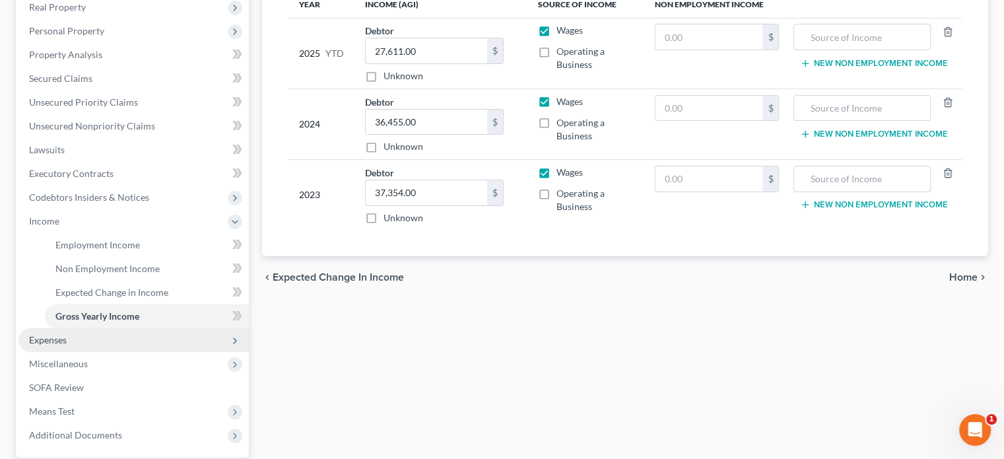
click at [63, 335] on span "Expenses" at bounding box center [48, 339] width 38 height 11
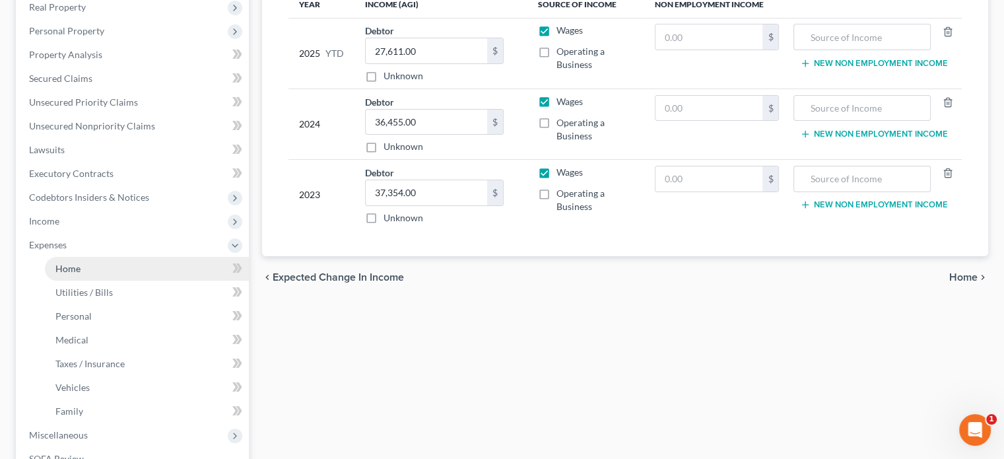
click at [123, 267] on link "Home" at bounding box center [147, 269] width 204 height 24
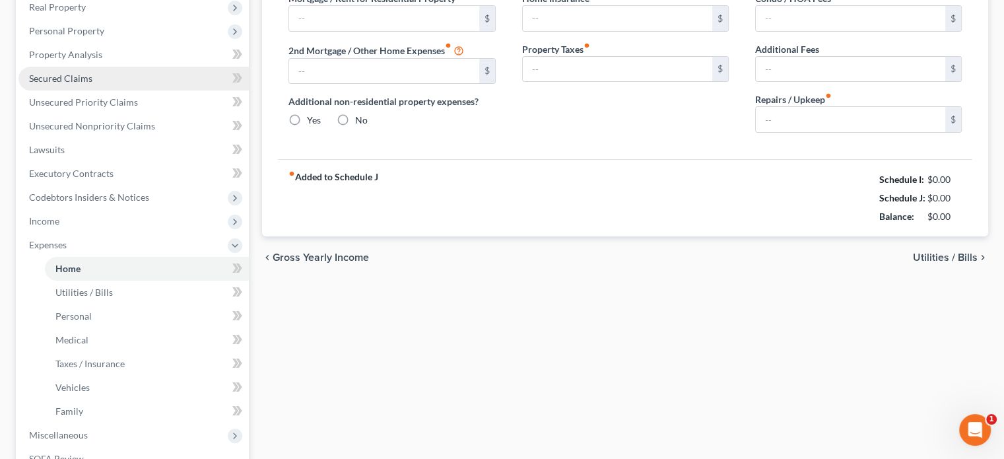
type input "500.00"
type input "0.00"
radio input "true"
type input "0.00"
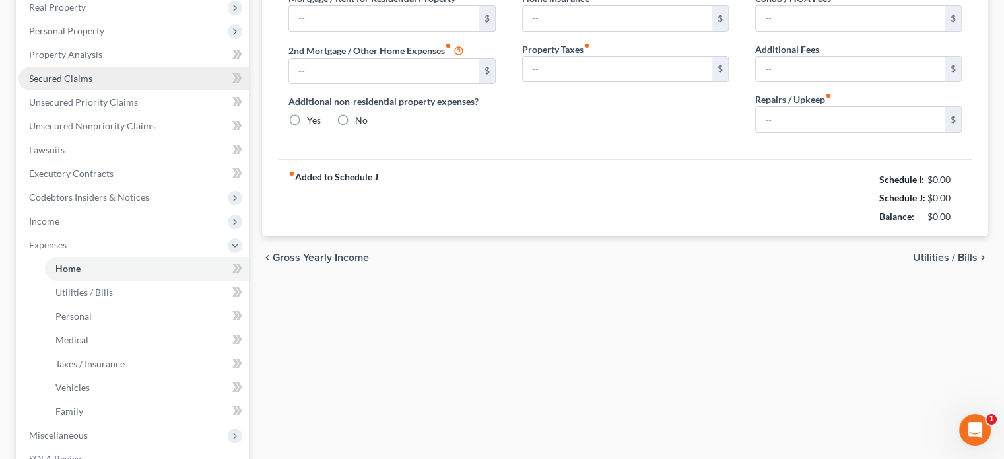
type input "0.00"
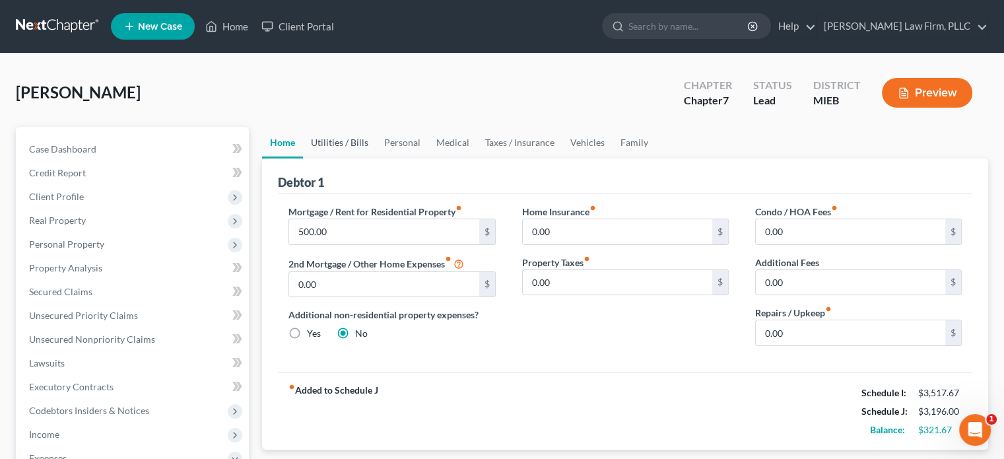
click at [352, 144] on link "Utilities / Bills" at bounding box center [339, 143] width 73 height 32
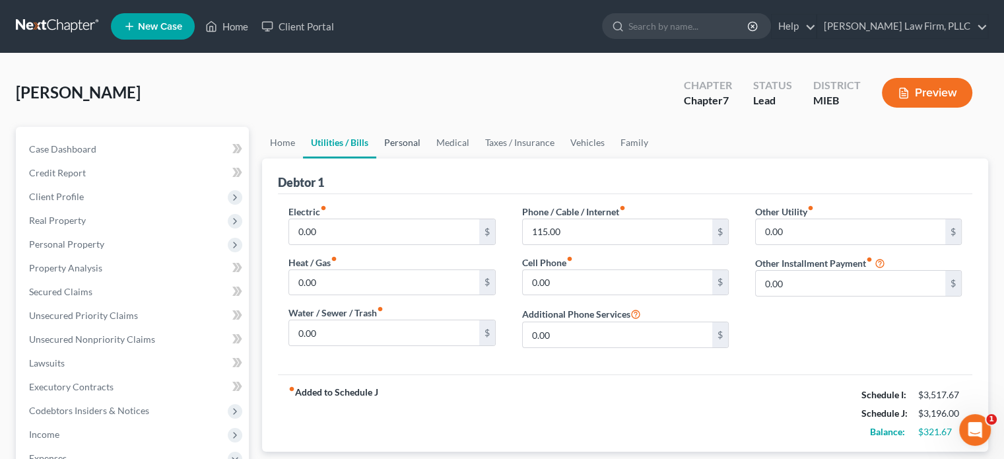
click at [407, 139] on link "Personal" at bounding box center [402, 143] width 52 height 32
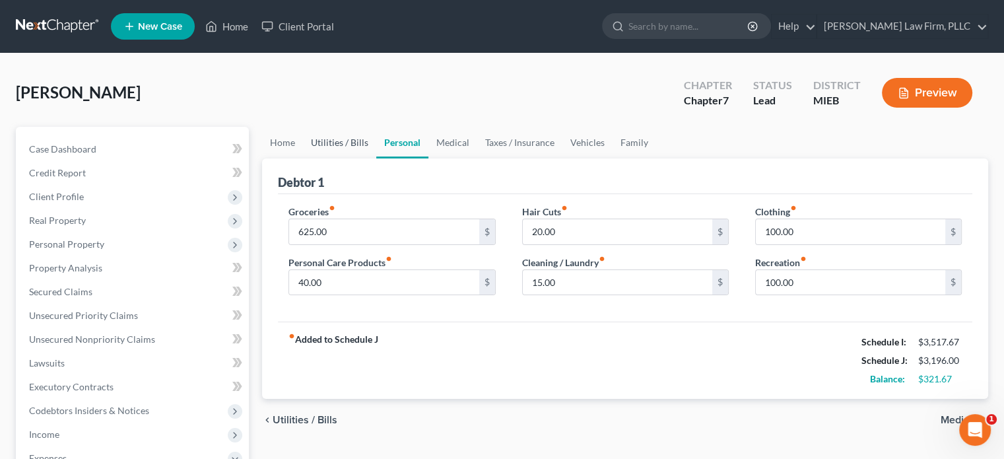
click at [346, 144] on link "Utilities / Bills" at bounding box center [339, 143] width 73 height 32
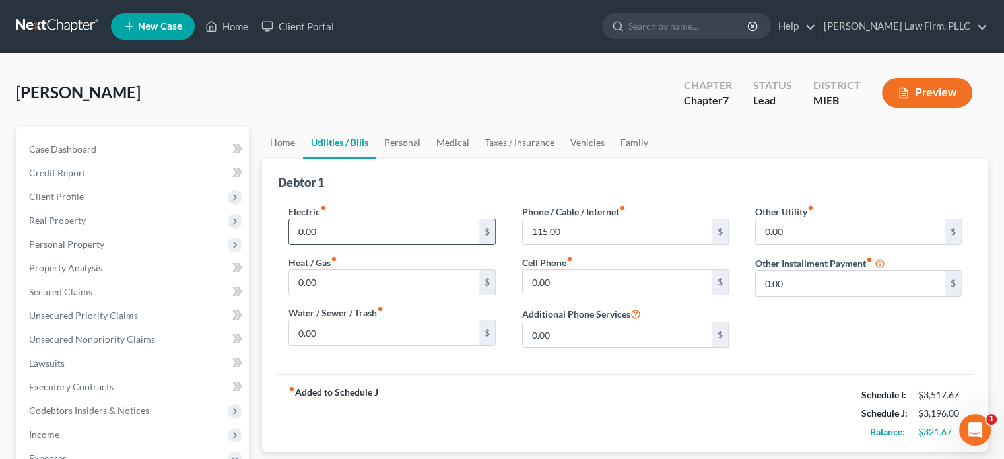
click at [335, 224] on input "0.00" at bounding box center [383, 231] width 189 height 25
click at [403, 142] on link "Personal" at bounding box center [402, 143] width 52 height 32
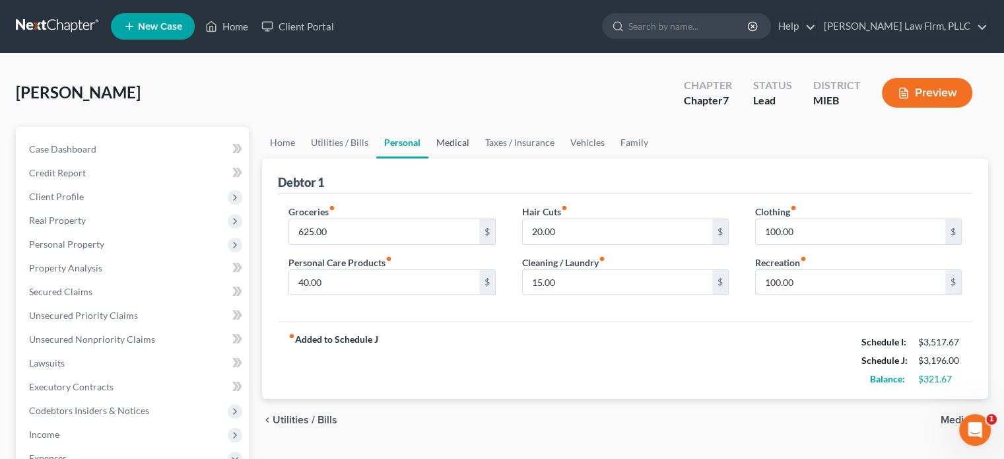
click at [452, 141] on link "Medical" at bounding box center [452, 143] width 49 height 32
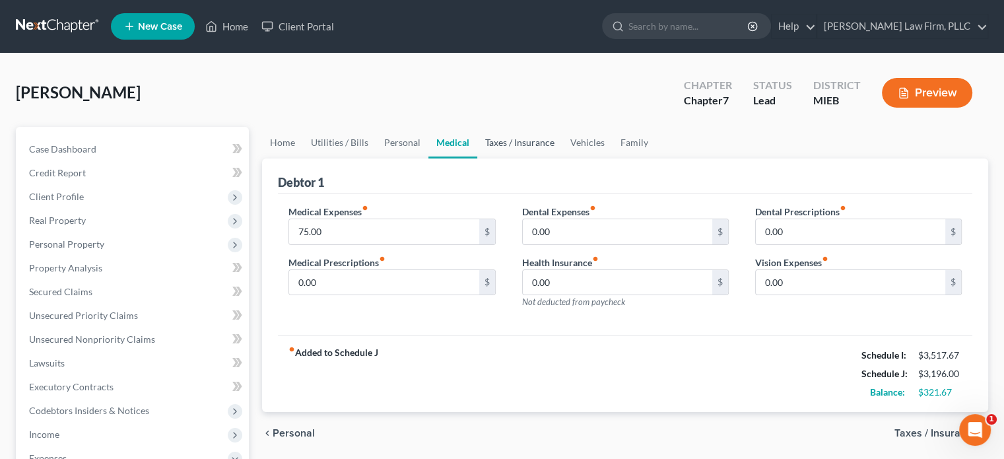
click at [508, 144] on link "Taxes / Insurance" at bounding box center [519, 143] width 85 height 32
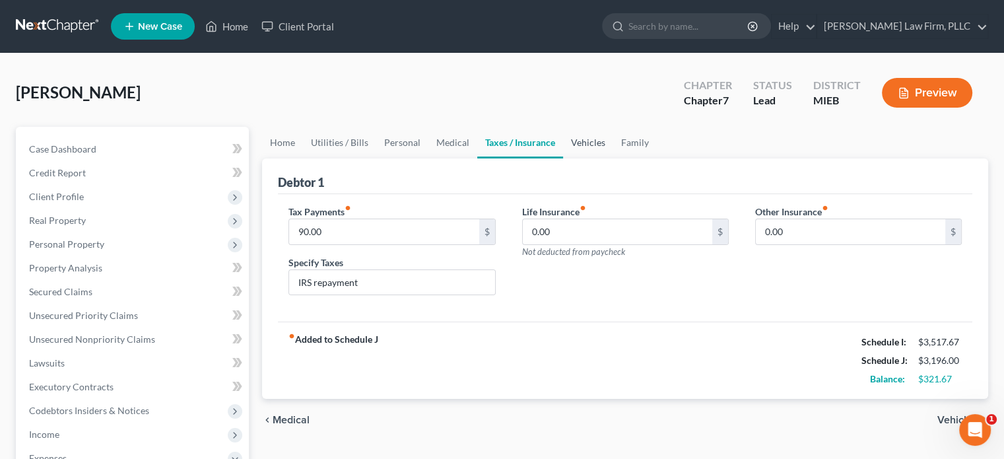
click at [590, 137] on link "Vehicles" at bounding box center [588, 143] width 50 height 32
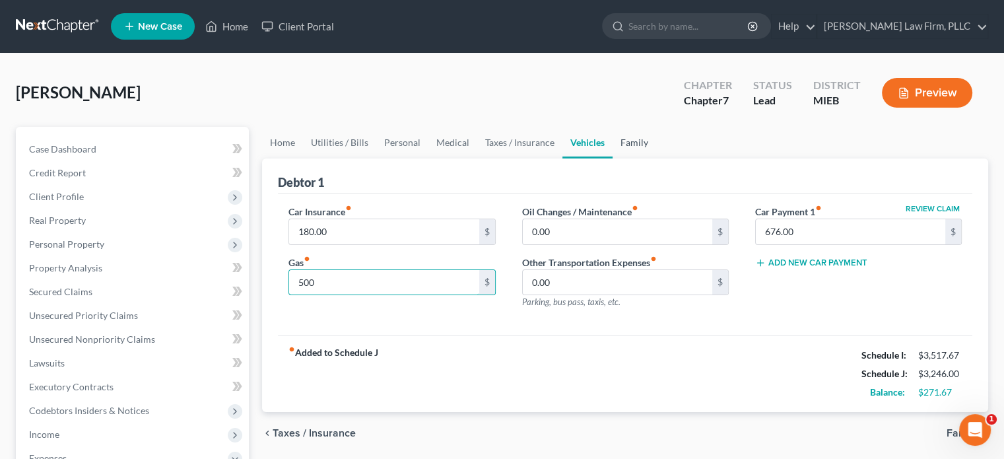
type input "500"
click at [633, 149] on link "Family" at bounding box center [635, 143] width 44 height 32
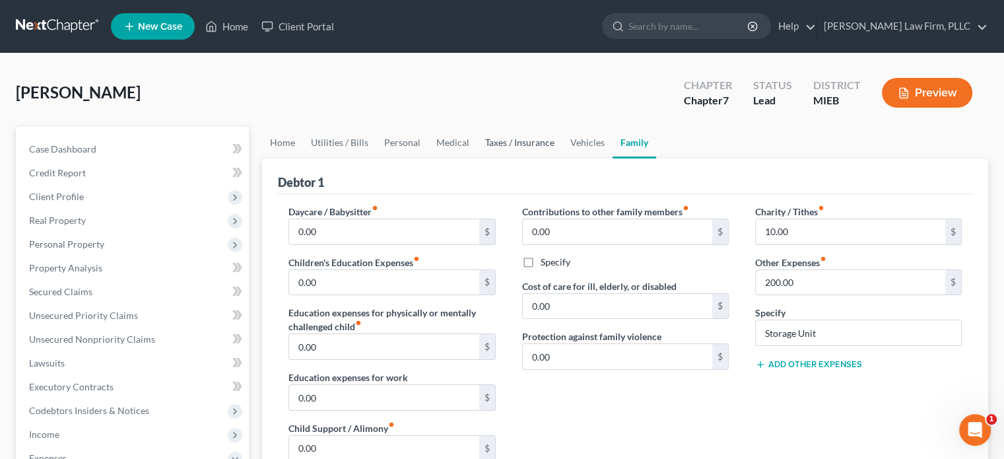
click at [524, 143] on link "Taxes / Insurance" at bounding box center [519, 143] width 85 height 32
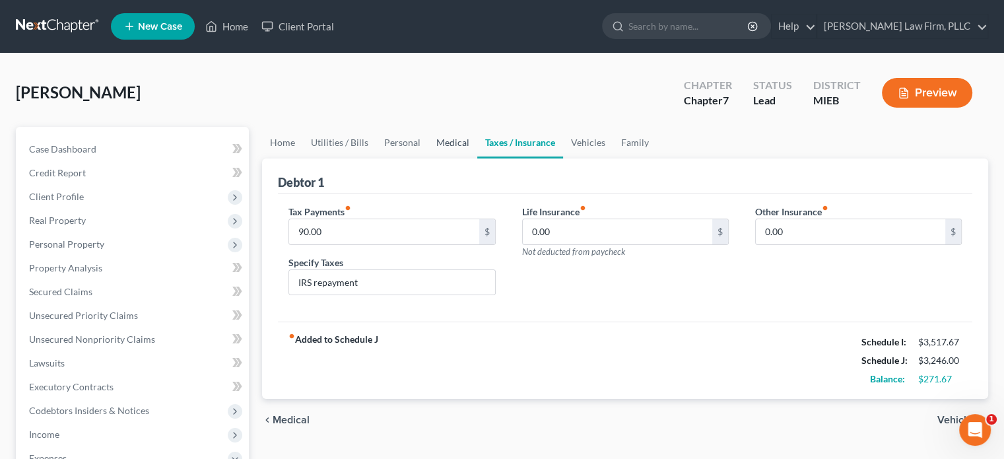
click at [451, 139] on link "Medical" at bounding box center [452, 143] width 49 height 32
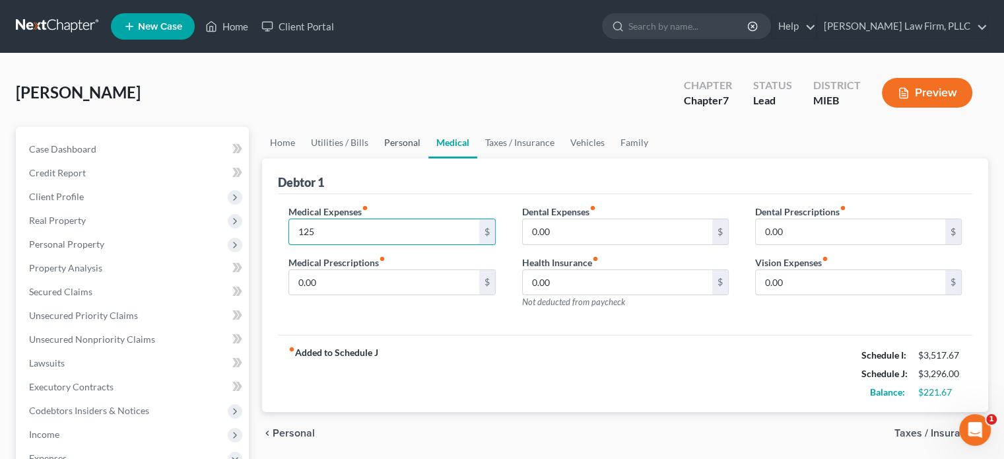
type input "125"
click at [406, 135] on link "Personal" at bounding box center [402, 143] width 52 height 32
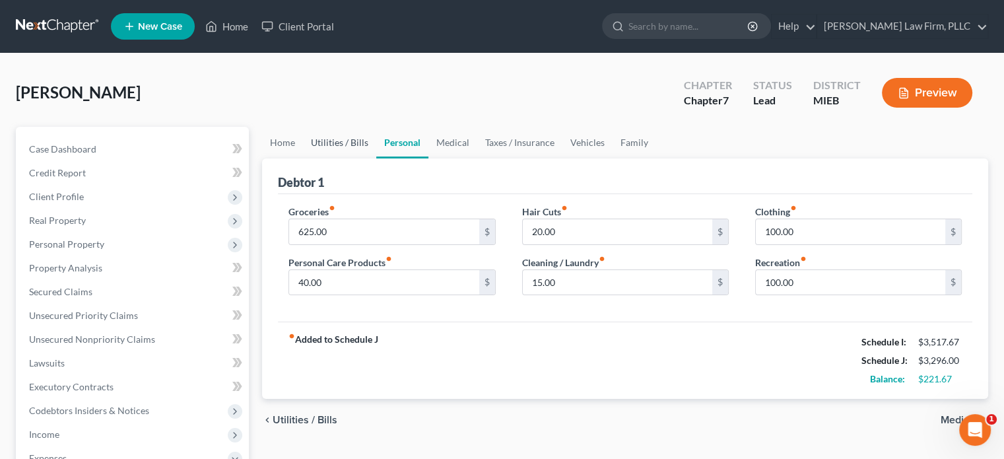
click at [340, 141] on link "Utilities / Bills" at bounding box center [339, 143] width 73 height 32
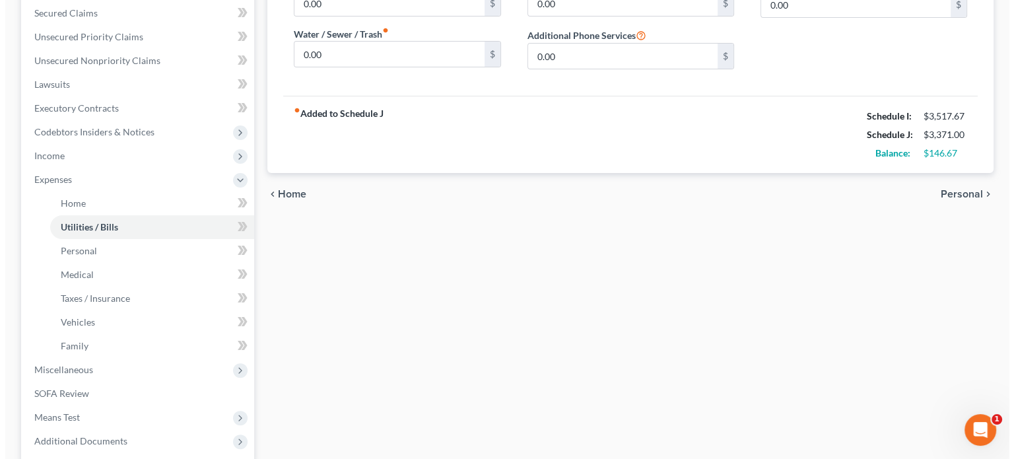
scroll to position [286, 0]
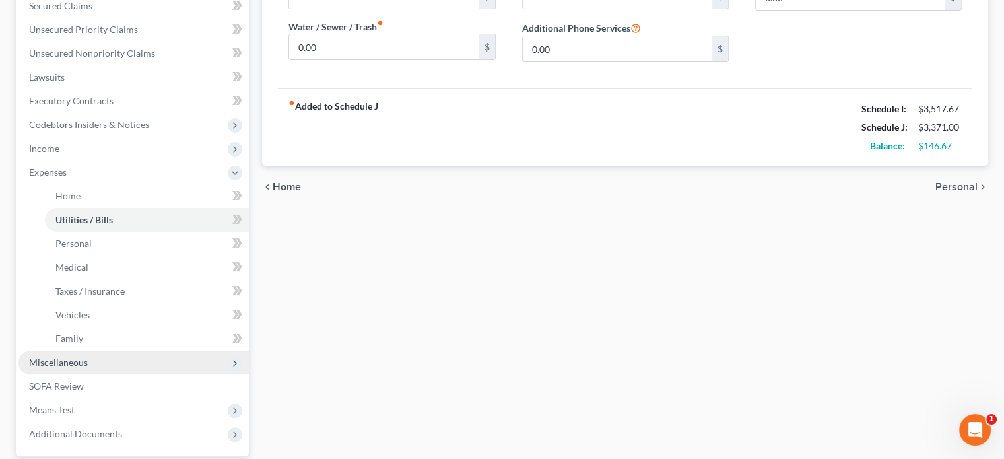
click at [89, 361] on span "Miscellaneous" at bounding box center [133, 363] width 230 height 24
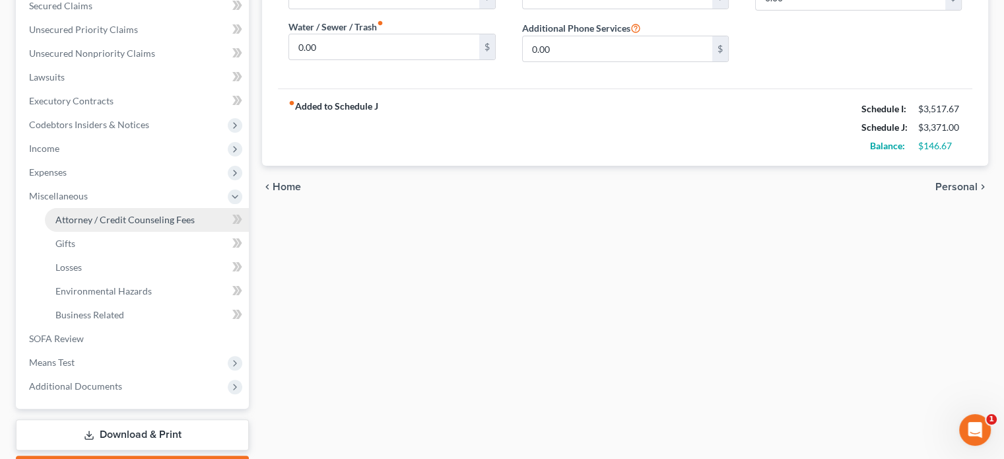
click at [121, 215] on span "Attorney / Credit Counseling Fees" at bounding box center [124, 219] width 139 height 11
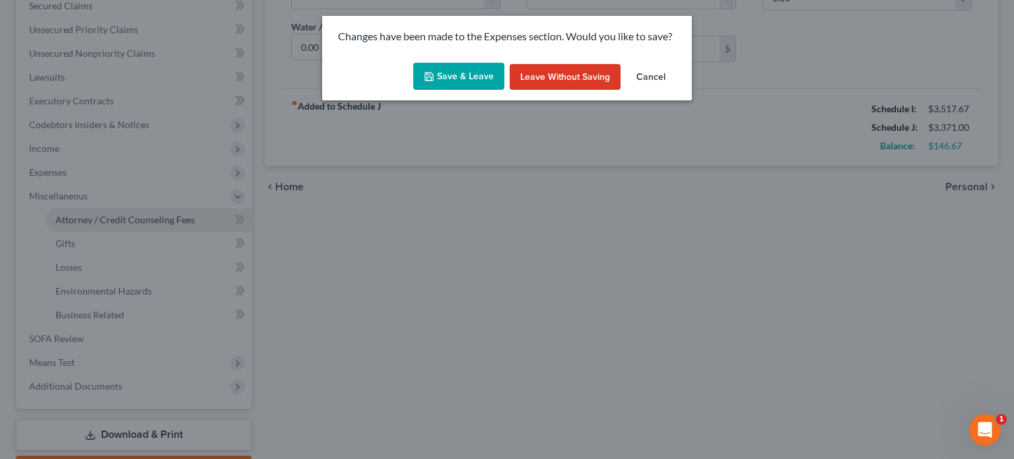
click at [121, 215] on body "Home New Case Client Portal [PERSON_NAME] Law Firm, PLLC [EMAIL_ADDRESS][DOMAIN…" at bounding box center [507, 124] width 1014 height 821
click at [456, 73] on button "Save & Leave" at bounding box center [458, 77] width 91 height 28
type input "75.00"
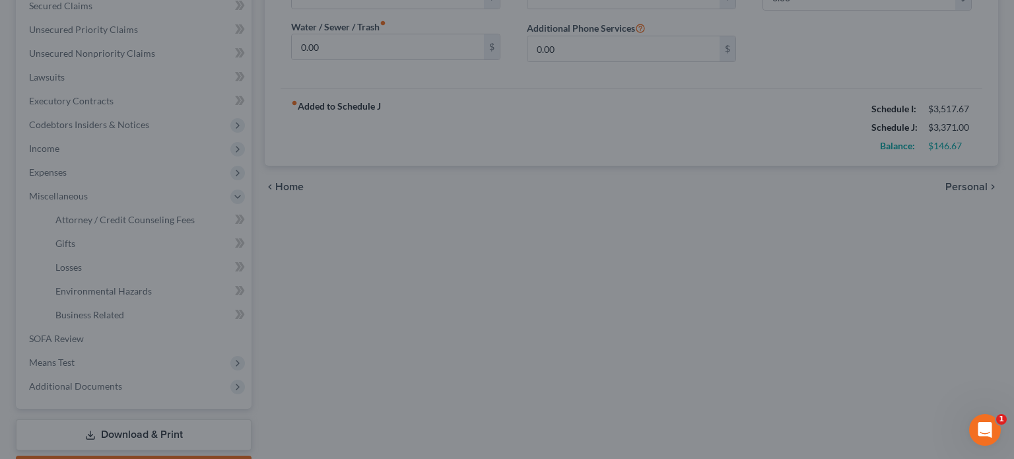
select select "0"
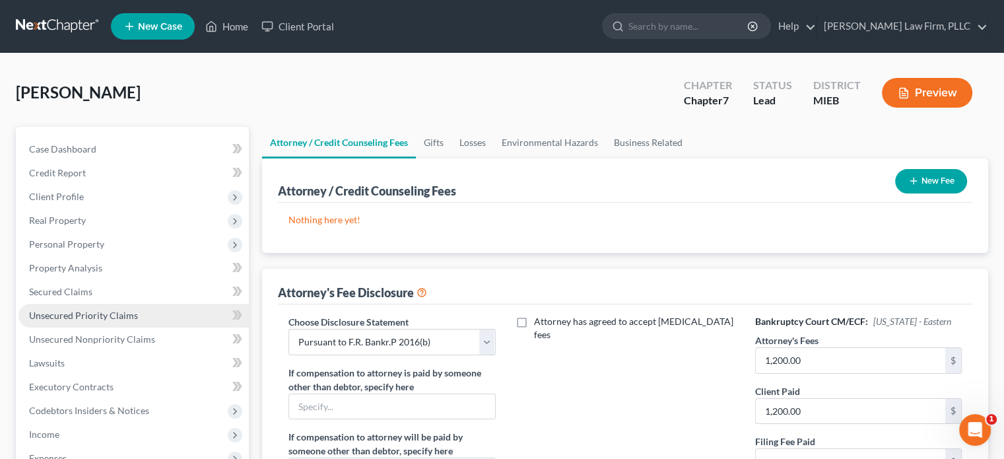
click at [79, 311] on span "Unsecured Priority Claims" at bounding box center [83, 315] width 109 height 11
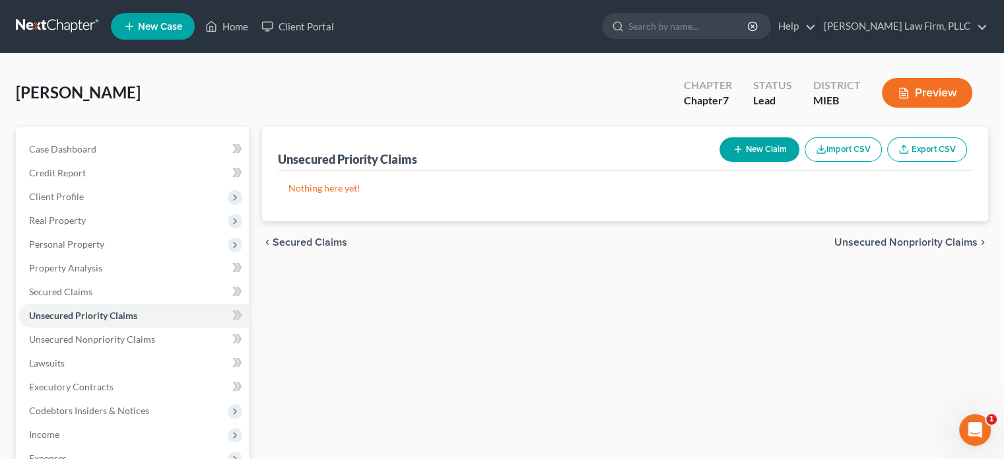
click at [762, 151] on button "New Claim" at bounding box center [760, 149] width 80 height 24
select select "0"
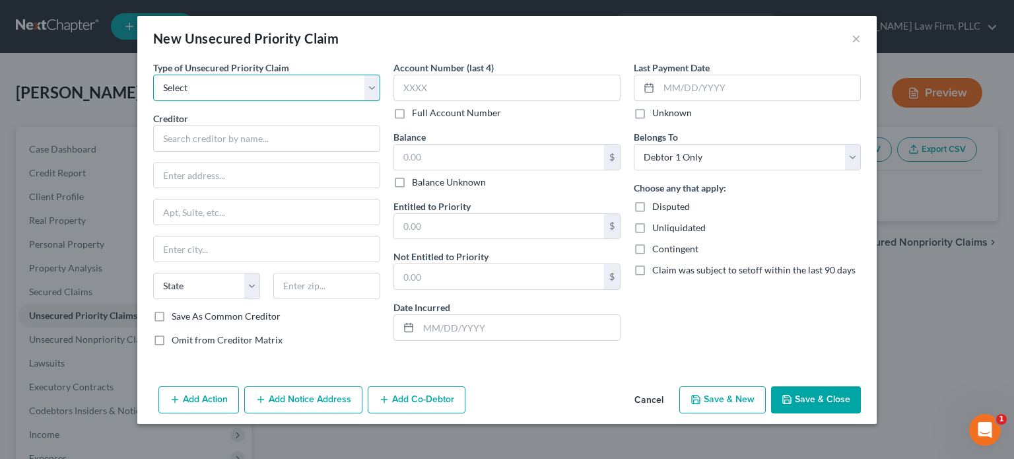
click at [345, 89] on select "Select Taxes & Other Government Units Domestic Support Obligations Extensions o…" at bounding box center [266, 88] width 227 height 26
select select "0"
click at [153, 75] on select "Select Taxes & Other Government Units Domestic Support Obligations Extensions o…" at bounding box center [266, 88] width 227 height 26
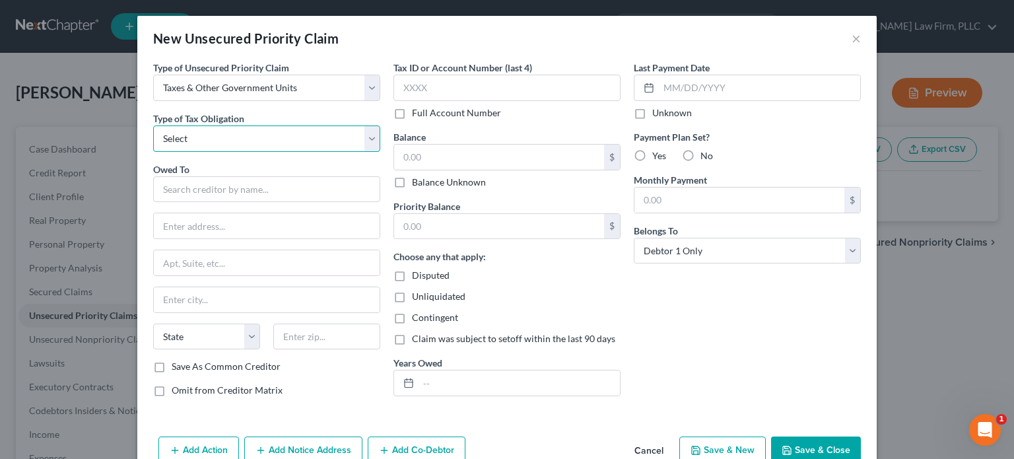
click at [273, 139] on select "Select Federal City State Franchise Tax Board Other" at bounding box center [266, 138] width 227 height 26
select select "0"
click at [153, 125] on select "Select Federal City State Franchise Tax Board Other" at bounding box center [266, 138] width 227 height 26
click at [250, 189] on input "text" at bounding box center [266, 189] width 227 height 26
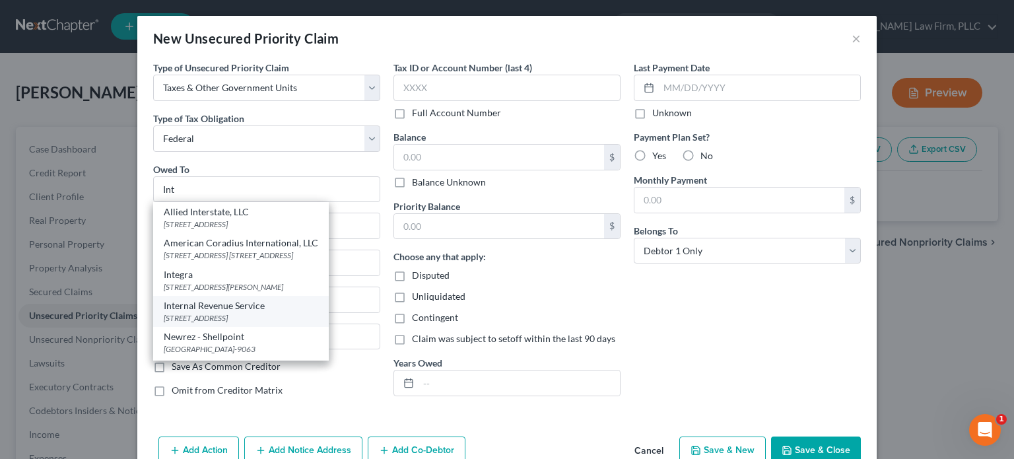
click at [227, 314] on div "[STREET_ADDRESS]" at bounding box center [241, 317] width 154 height 11
type input "Internal Revenue Service"
type input "PO Box 7346"
type input "[GEOGRAPHIC_DATA]"
select select "39"
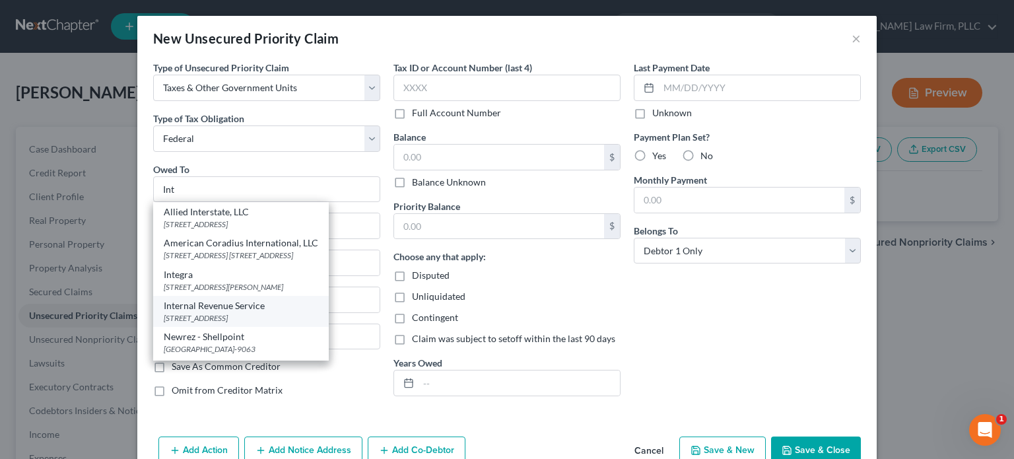
type input "191017346"
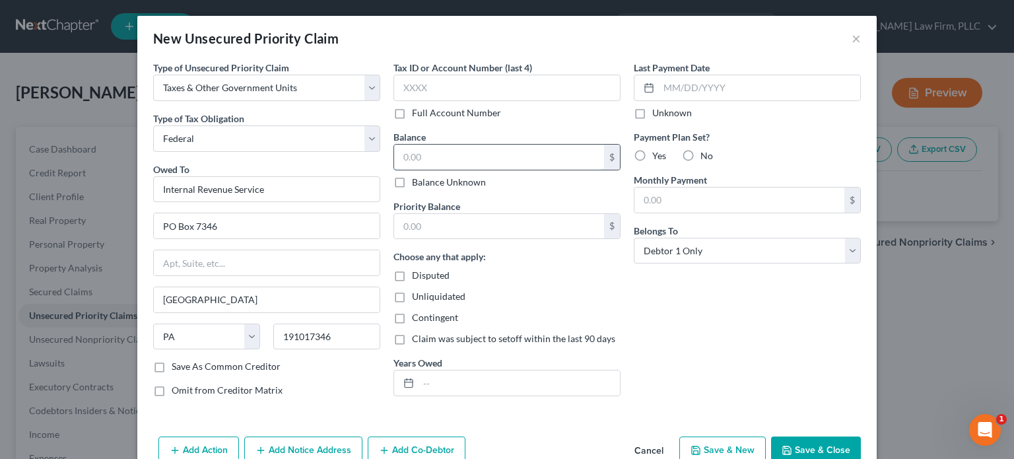
click at [420, 162] on input "text" at bounding box center [499, 157] width 210 height 25
click at [436, 85] on input "text" at bounding box center [506, 88] width 227 height 26
click at [420, 158] on input "text" at bounding box center [499, 157] width 210 height 25
click at [652, 154] on label "Yes" at bounding box center [659, 155] width 14 height 13
click at [658, 154] on input "Yes" at bounding box center [662, 153] width 9 height 9
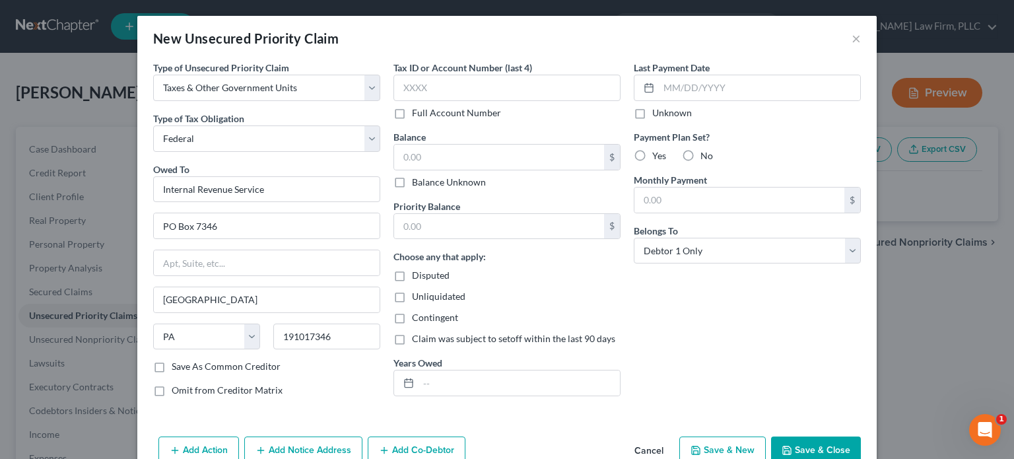
radio input "true"
click at [658, 207] on input "text" at bounding box center [739, 199] width 210 height 25
type input "90"
click at [524, 160] on input "text" at bounding box center [499, 157] width 210 height 25
type input "500"
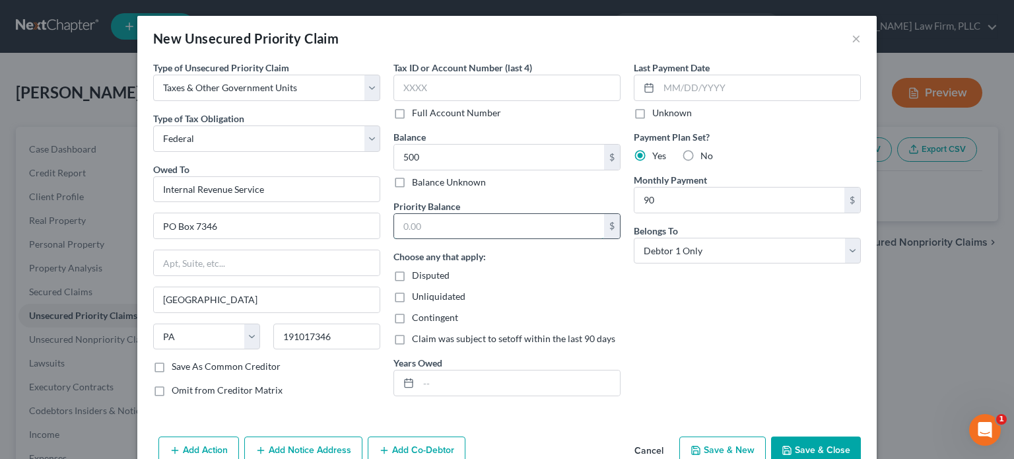
click at [464, 226] on input "text" at bounding box center [499, 226] width 210 height 25
type input "500"
click at [719, 89] on input "text" at bounding box center [759, 87] width 201 height 25
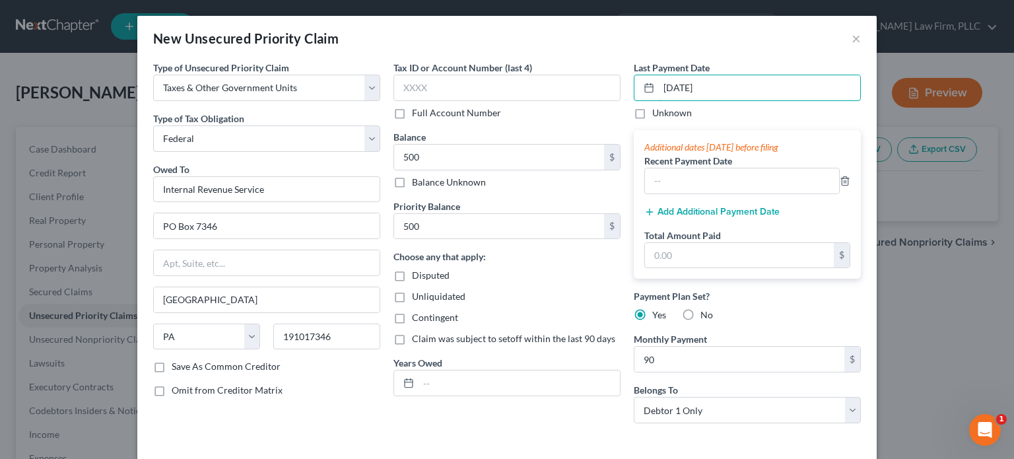
drag, startPoint x: 761, startPoint y: 92, endPoint x: 679, endPoint y: 101, distance: 82.4
click at [679, 101] on div "Last Payment Date [DATE] Unknown" at bounding box center [747, 90] width 227 height 59
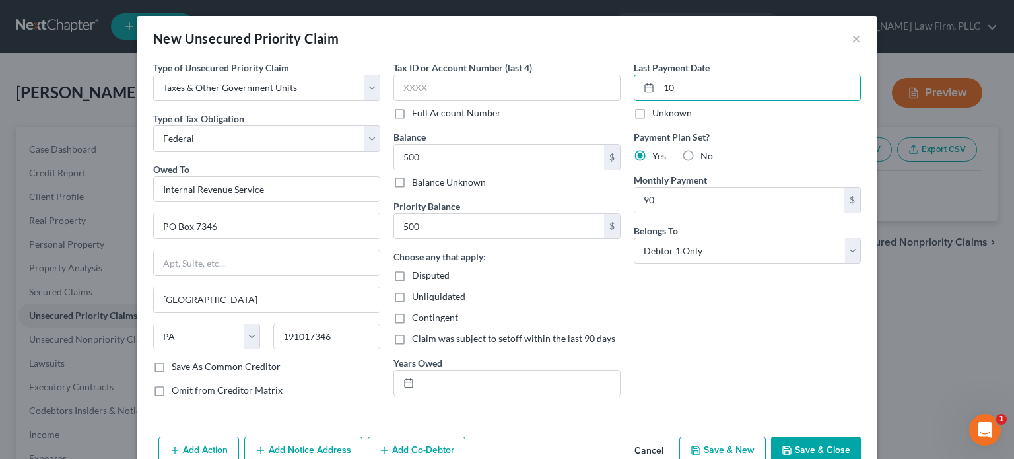
type input "1"
click at [824, 434] on div "Add Action Add Notice Address Add Co-Debtor Cancel Save & New Save & Close" at bounding box center [506, 453] width 739 height 44
click at [821, 446] on button "Save & Close" at bounding box center [816, 450] width 90 height 28
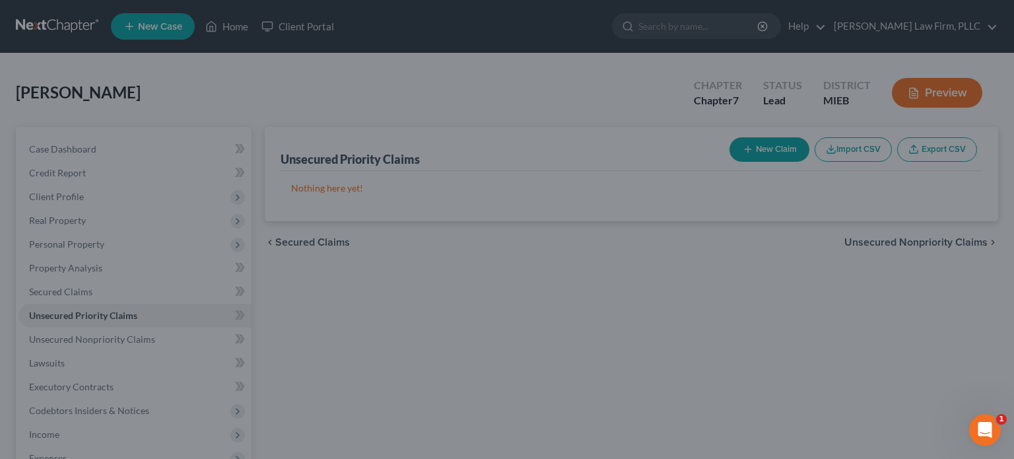
type input "500.00"
type input "90.00"
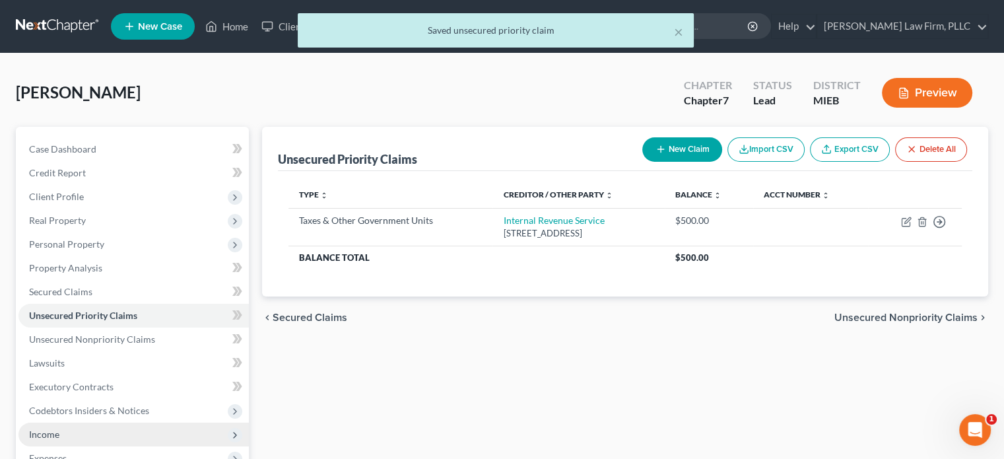
click at [82, 431] on span "Income" at bounding box center [133, 435] width 230 height 24
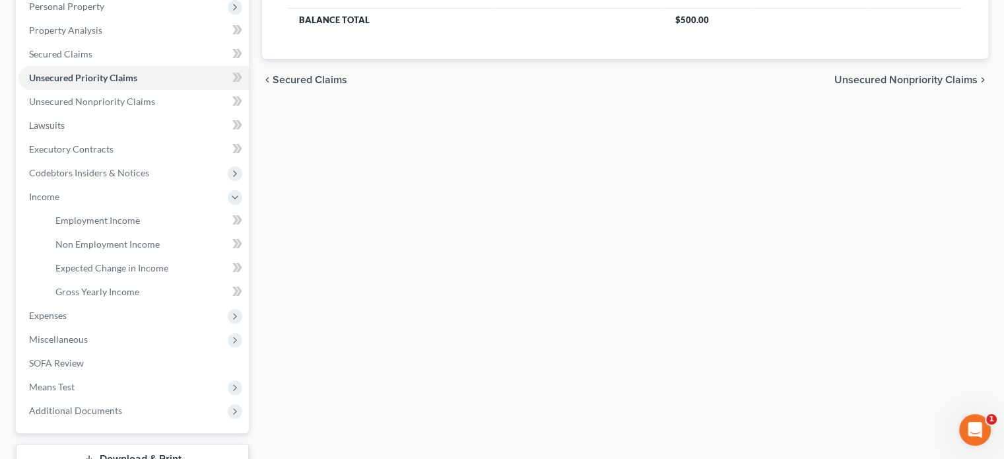
scroll to position [261, 0]
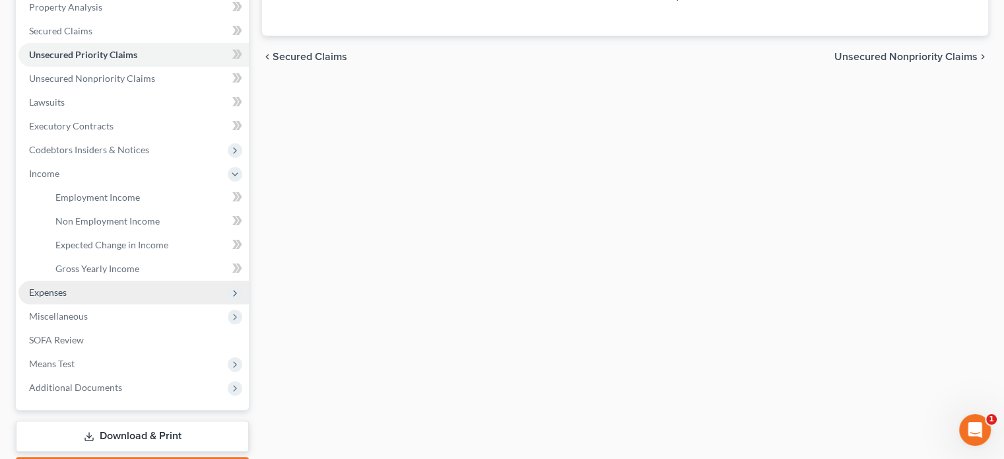
click at [82, 291] on span "Expenses" at bounding box center [133, 293] width 230 height 24
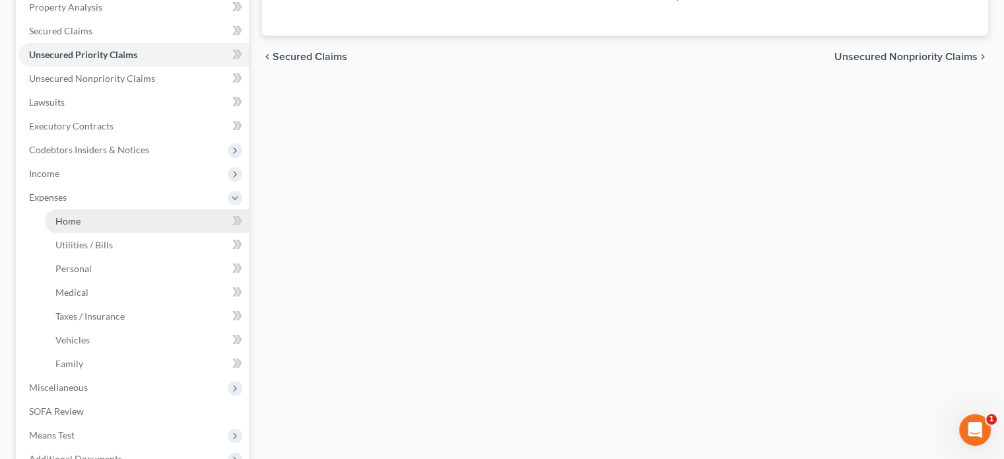
click at [93, 219] on link "Home" at bounding box center [147, 221] width 204 height 24
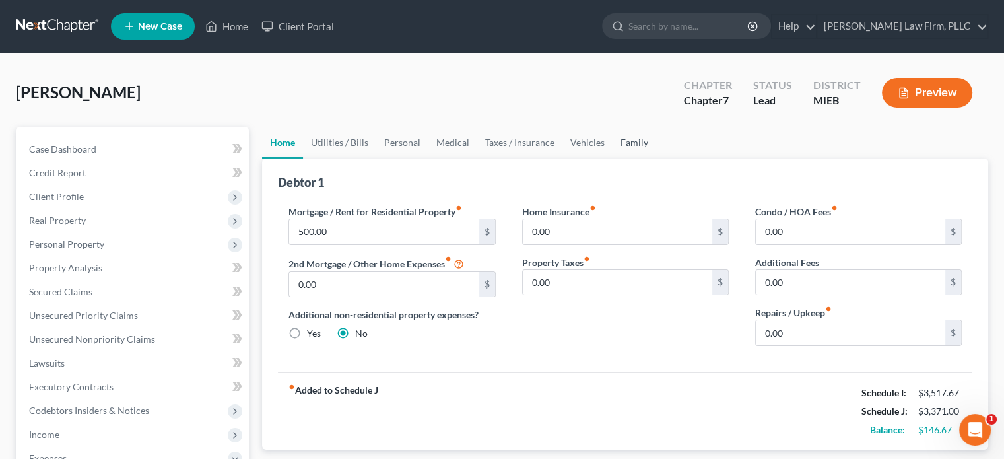
click at [631, 141] on link "Family" at bounding box center [635, 143] width 44 height 32
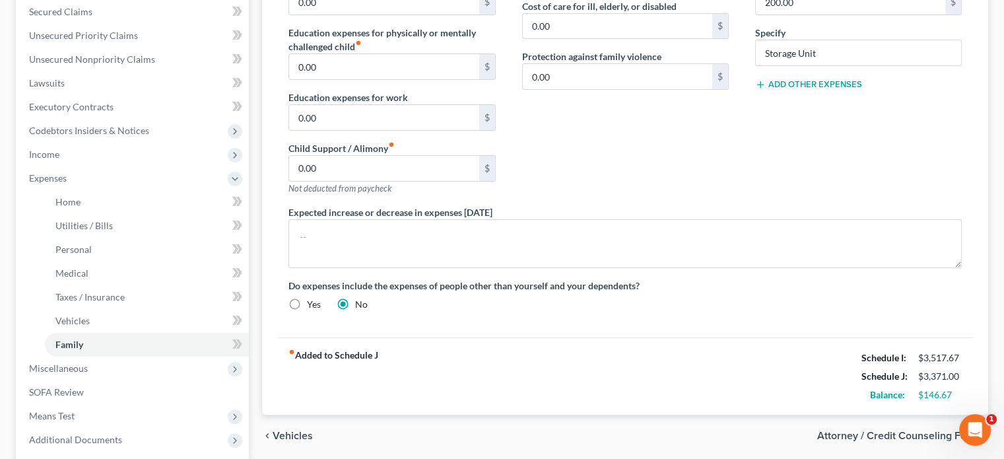
scroll to position [408, 0]
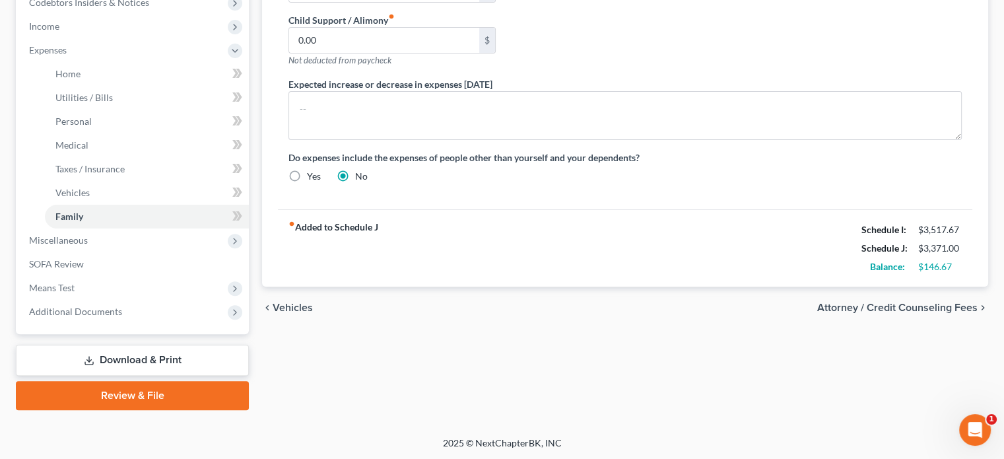
click at [106, 352] on link "Download & Print" at bounding box center [132, 360] width 233 height 31
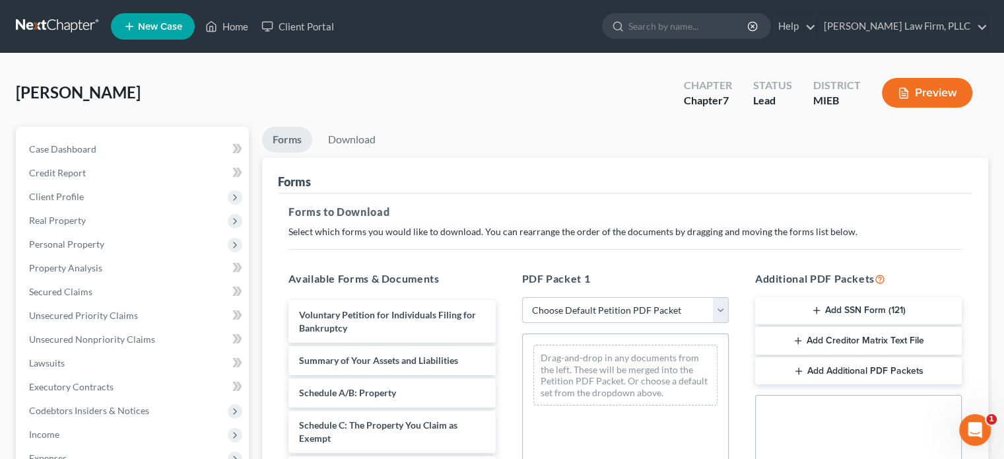
click at [718, 311] on select "Choose Default Petition PDF Packet Complete Bankruptcy Petition (all forms and …" at bounding box center [625, 310] width 207 height 26
select select "0"
click at [522, 297] on select "Choose Default Petition PDF Packet Complete Bankruptcy Petition (all forms and …" at bounding box center [625, 310] width 207 height 26
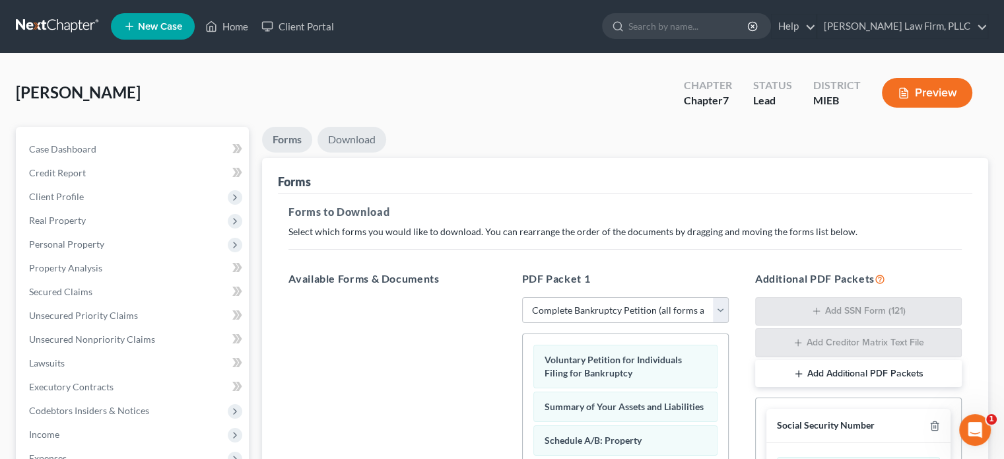
click at [365, 141] on link "Download" at bounding box center [352, 140] width 69 height 26
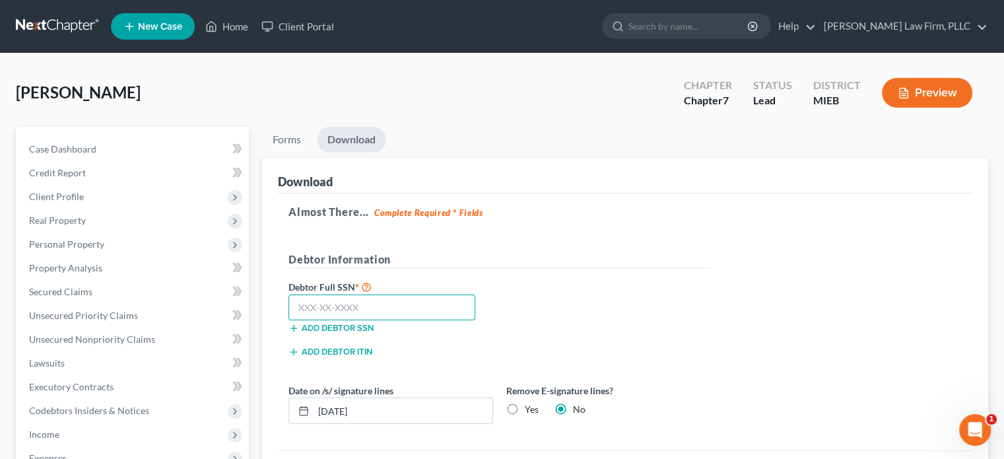
click at [375, 298] on input "text" at bounding box center [382, 307] width 187 height 26
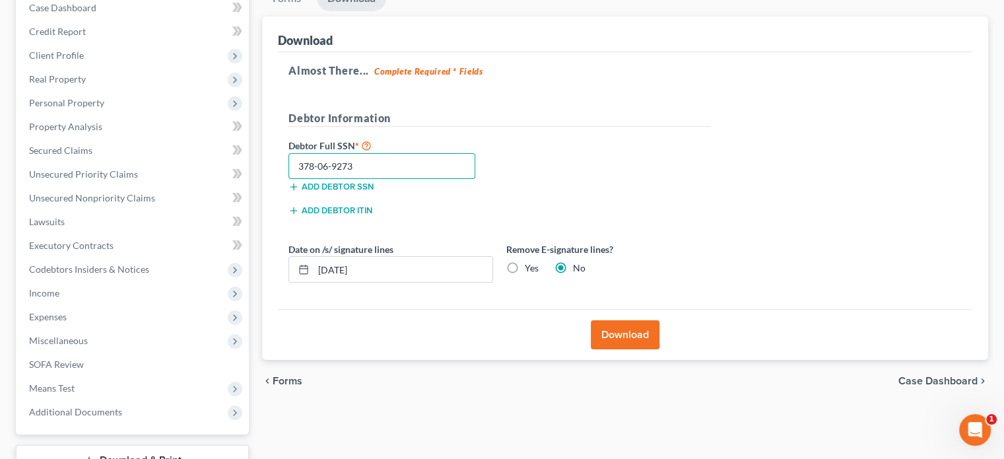
scroll to position [147, 0]
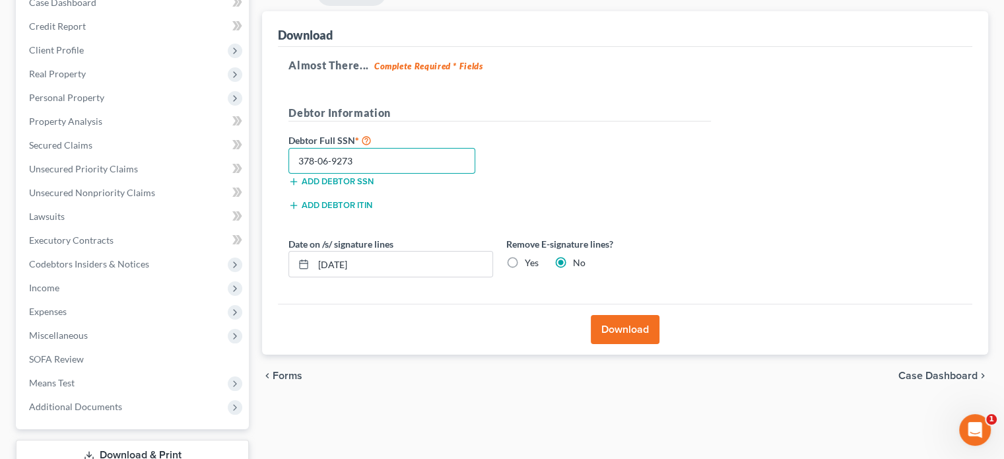
type input "378-06-9273"
click at [613, 331] on button "Download" at bounding box center [625, 329] width 69 height 29
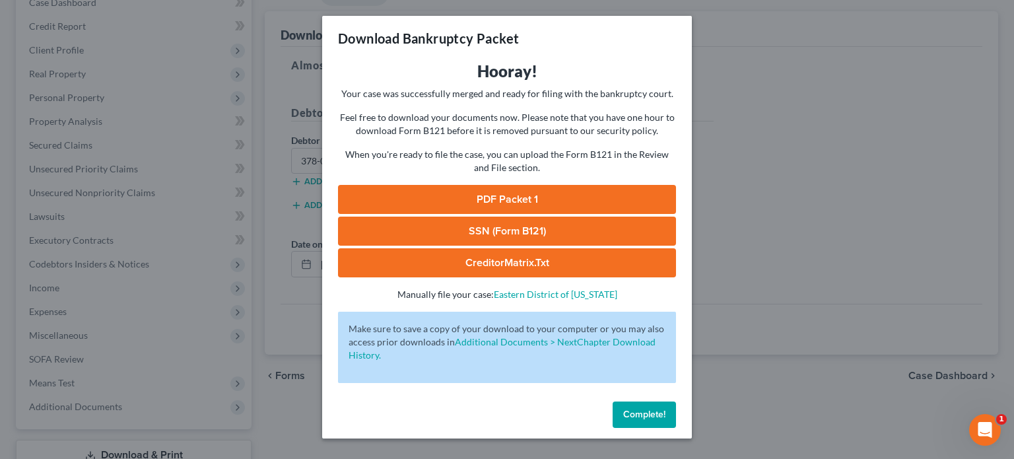
click at [483, 236] on link "SSN (Form B121)" at bounding box center [507, 231] width 338 height 29
click at [625, 230] on link "SSN (Form B121)" at bounding box center [507, 231] width 338 height 29
click at [580, 200] on link "PDF Packet 1" at bounding box center [507, 199] width 338 height 29
click at [646, 417] on span "Complete!" at bounding box center [644, 414] width 42 height 11
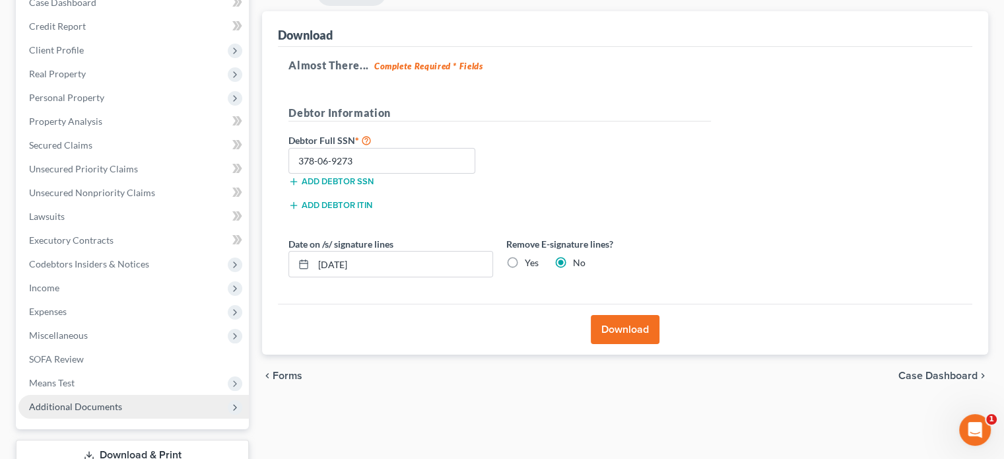
click at [79, 409] on span "Additional Documents" at bounding box center [75, 406] width 93 height 11
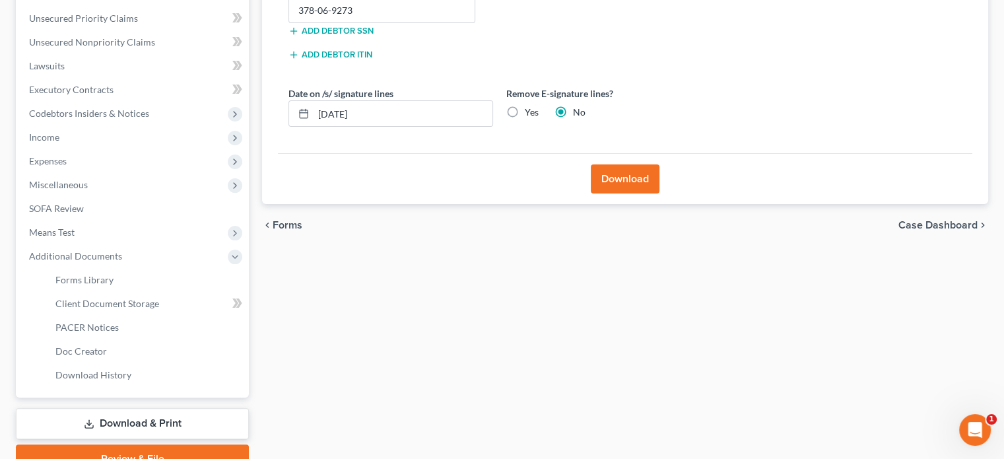
scroll to position [301, 0]
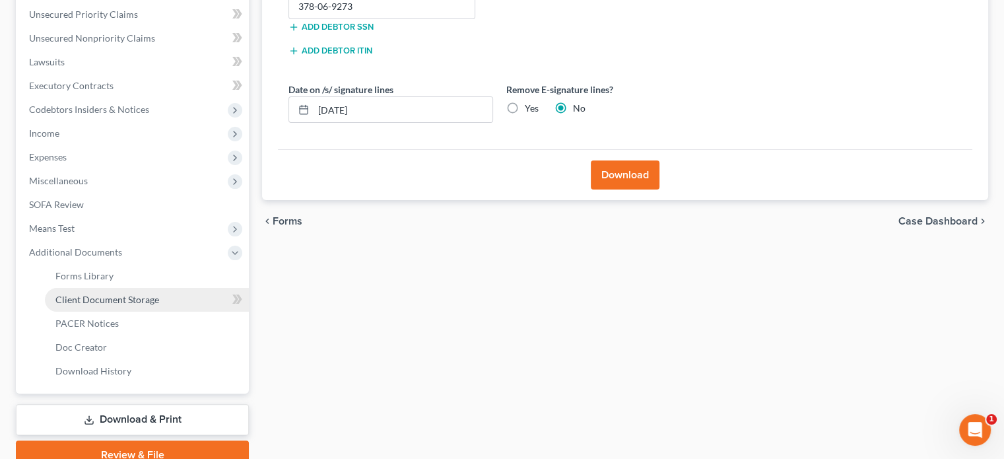
click at [126, 300] on span "Client Document Storage" at bounding box center [107, 299] width 104 height 11
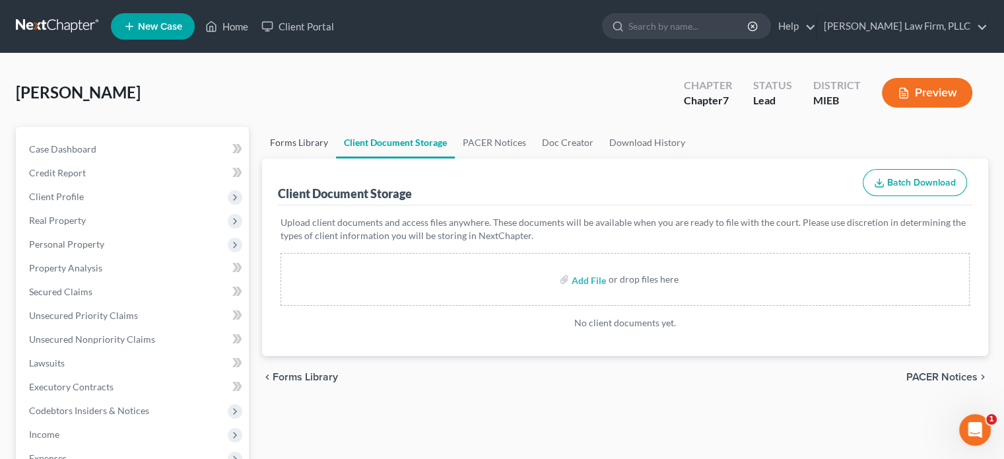
click at [304, 134] on link "Forms Library" at bounding box center [299, 143] width 74 height 32
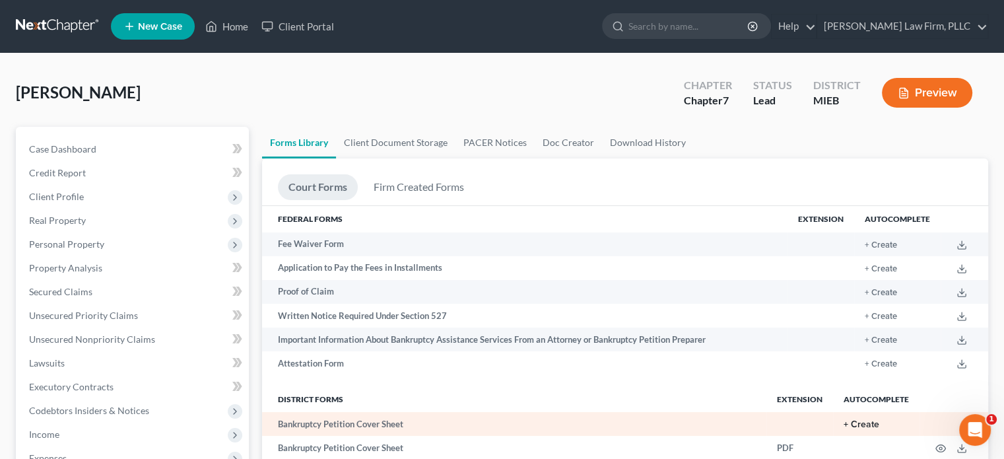
click at [868, 426] on button "+ Create" at bounding box center [862, 424] width 36 height 9
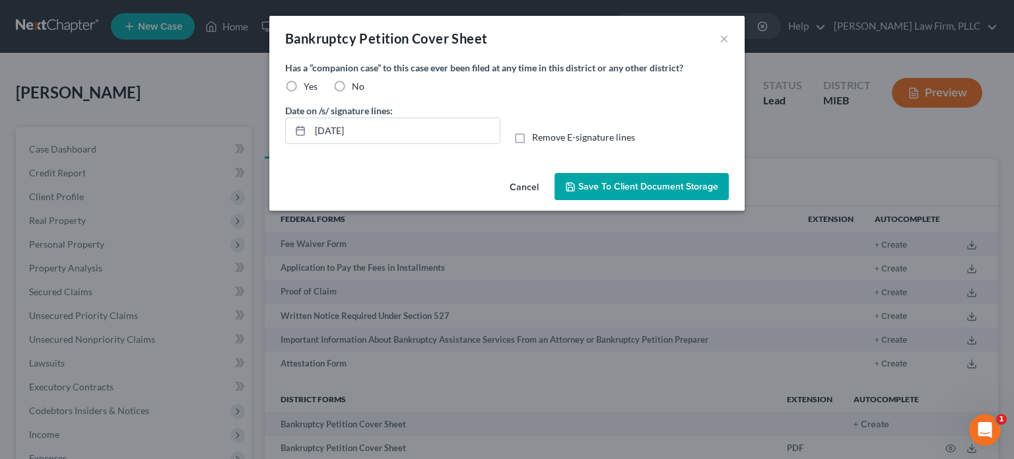
click at [352, 86] on label "No" at bounding box center [358, 86] width 13 height 13
click at [357, 86] on input "No" at bounding box center [361, 84] width 9 height 9
radio input "true"
click at [631, 189] on span "Save to Client Document Storage" at bounding box center [648, 186] width 140 height 11
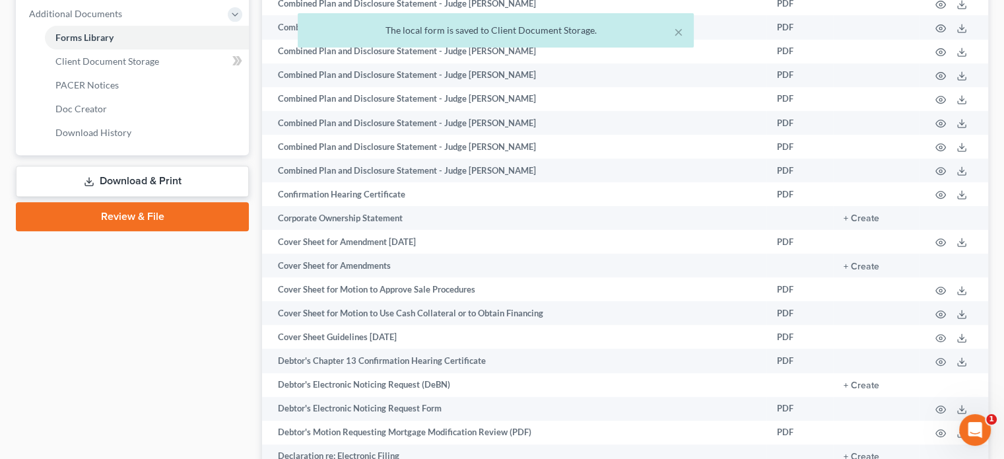
scroll to position [541, 0]
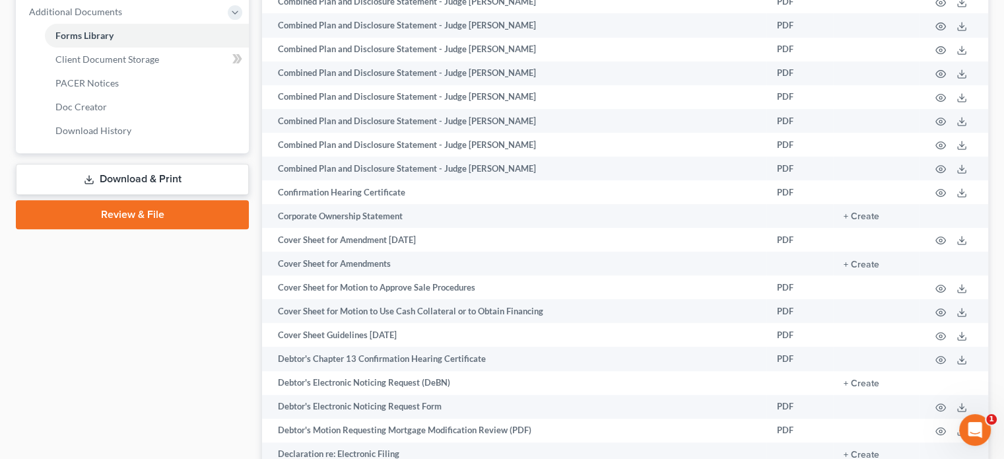
click at [103, 175] on link "Download & Print" at bounding box center [132, 179] width 233 height 31
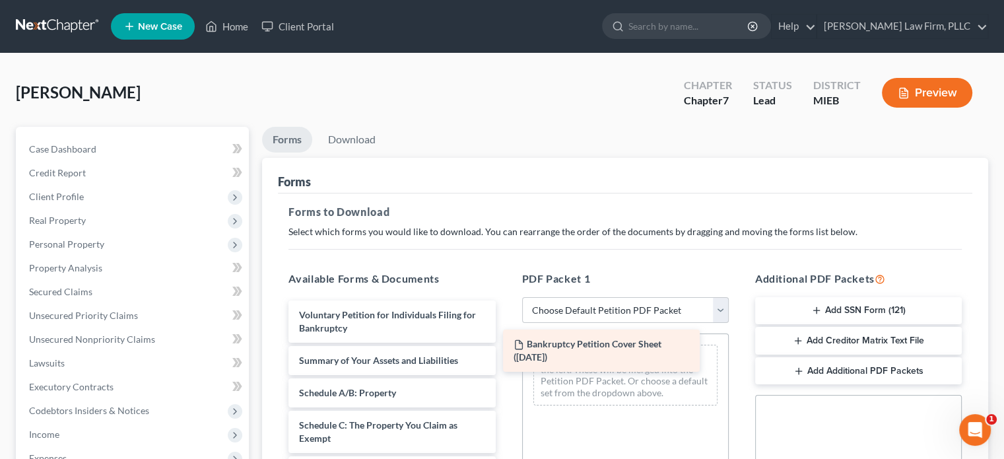
drag, startPoint x: 450, startPoint y: 314, endPoint x: 665, endPoint y: 344, distance: 216.7
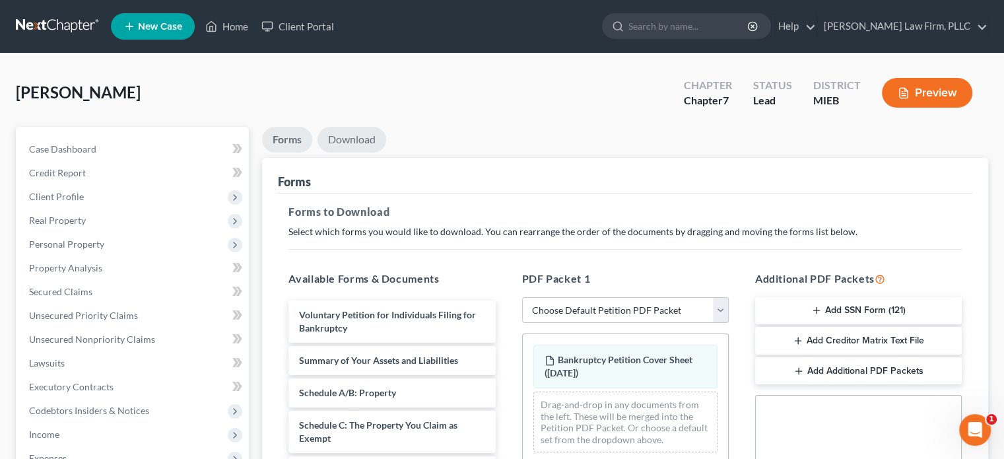
click at [361, 138] on link "Download" at bounding box center [352, 140] width 69 height 26
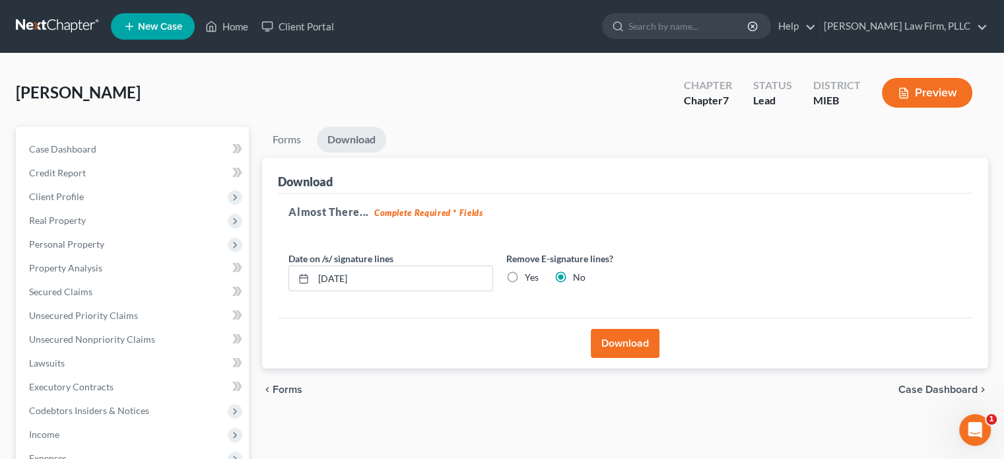
click at [627, 343] on button "Download" at bounding box center [625, 343] width 69 height 29
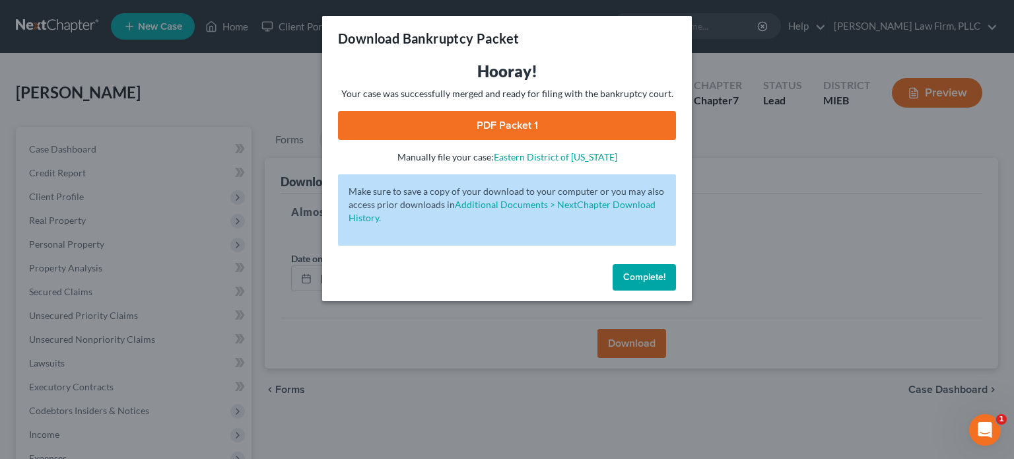
click at [557, 123] on link "PDF Packet 1" at bounding box center [507, 125] width 338 height 29
click at [638, 273] on span "Complete!" at bounding box center [644, 276] width 42 height 11
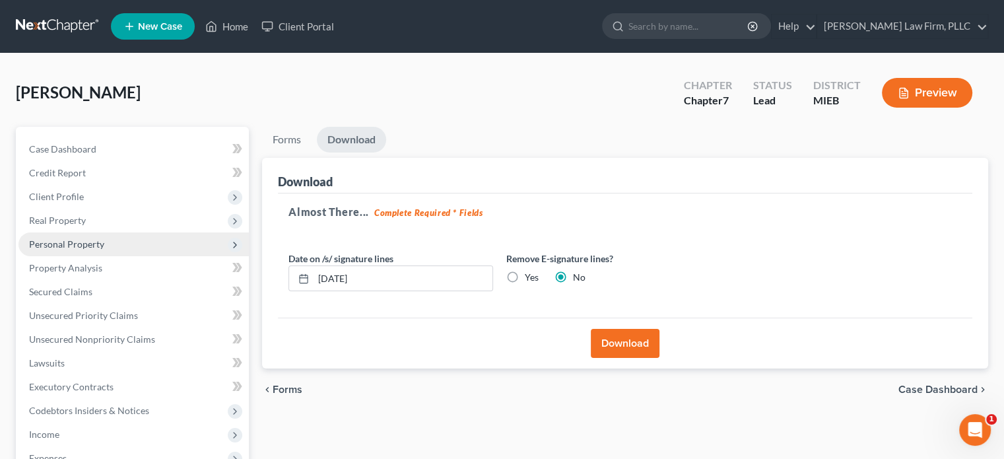
click at [73, 245] on span "Personal Property" at bounding box center [66, 243] width 75 height 11
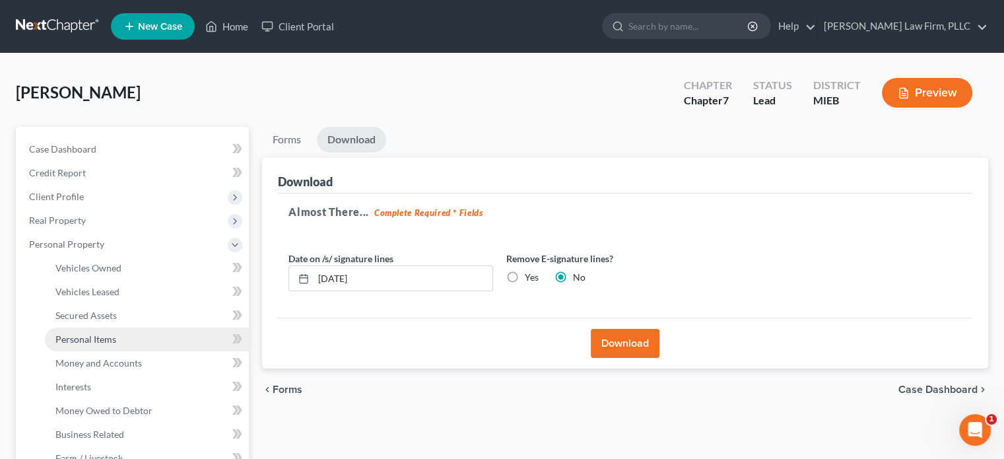
click at [80, 340] on span "Personal Items" at bounding box center [85, 338] width 61 height 11
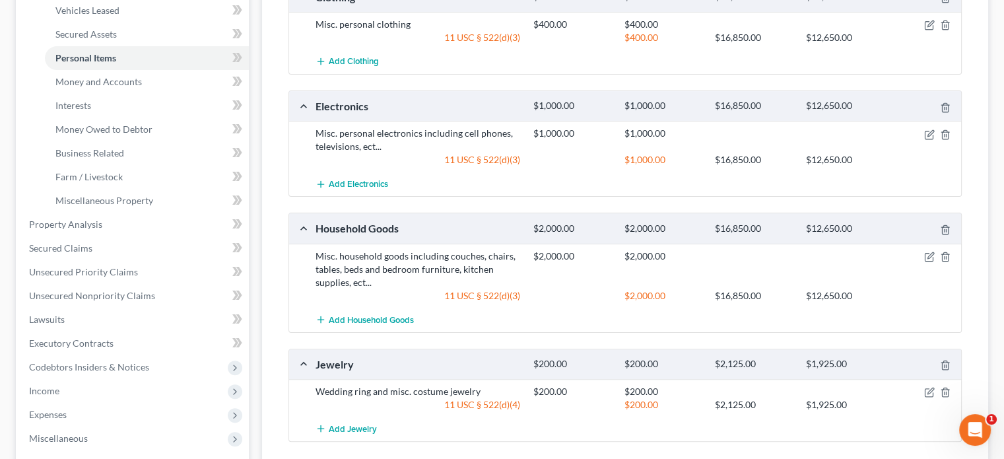
scroll to position [302, 0]
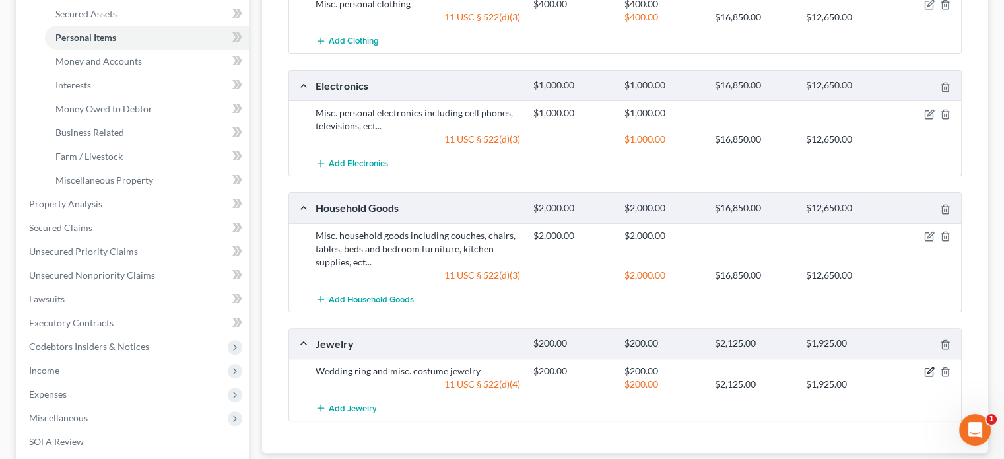
click at [926, 366] on icon "button" at bounding box center [929, 371] width 11 height 11
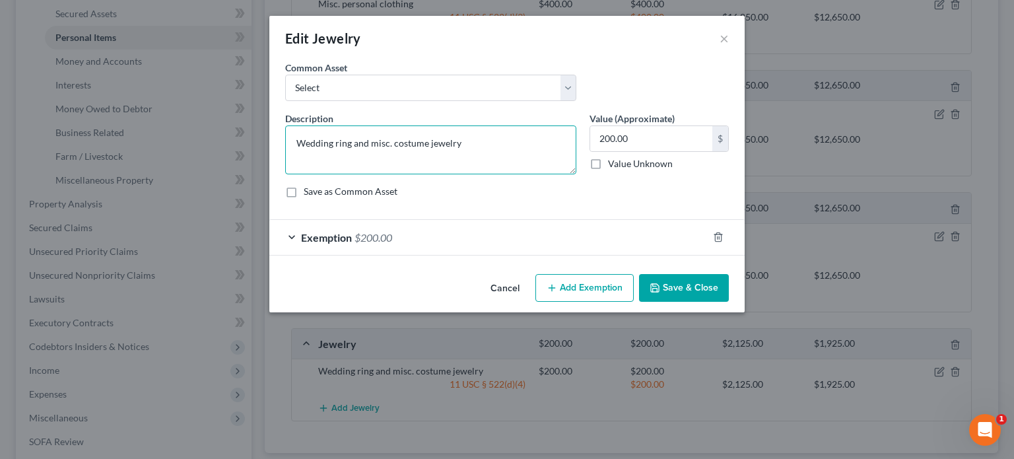
drag, startPoint x: 374, startPoint y: 139, endPoint x: 269, endPoint y: 164, distance: 107.3
click at [269, 164] on div "An exemption set must first be selected from the Filing Information section. Co…" at bounding box center [506, 165] width 475 height 208
type textarea "Misc. costume jewelry"
drag, startPoint x: 700, startPoint y: 285, endPoint x: 669, endPoint y: 283, distance: 31.1
click at [669, 283] on button "Save & Close" at bounding box center [684, 288] width 90 height 28
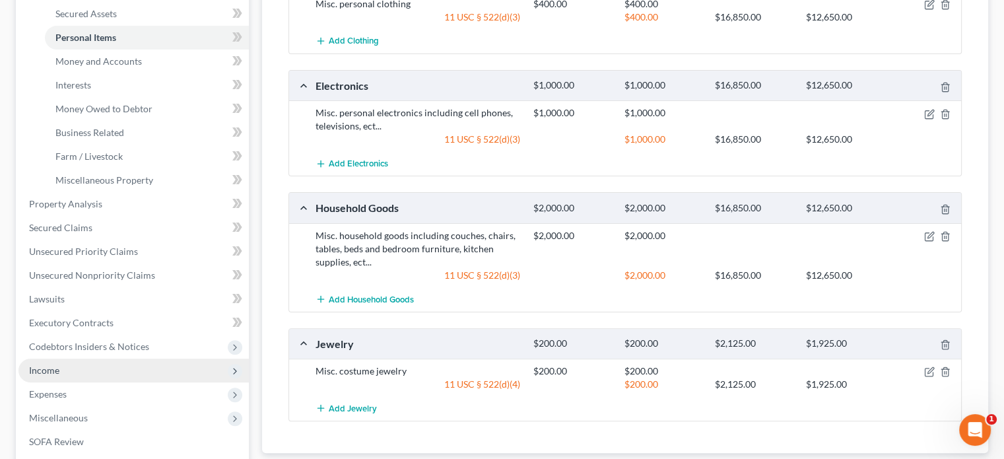
click at [143, 370] on span "Income" at bounding box center [133, 370] width 230 height 24
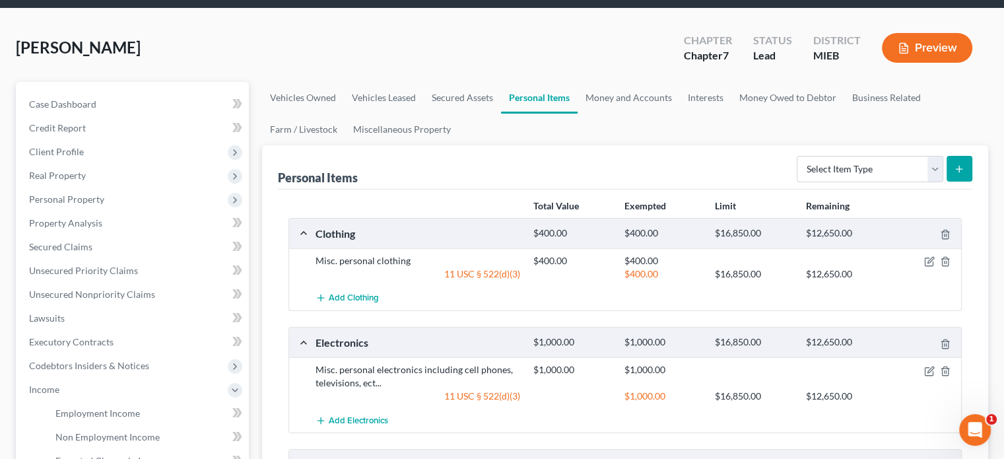
scroll to position [0, 0]
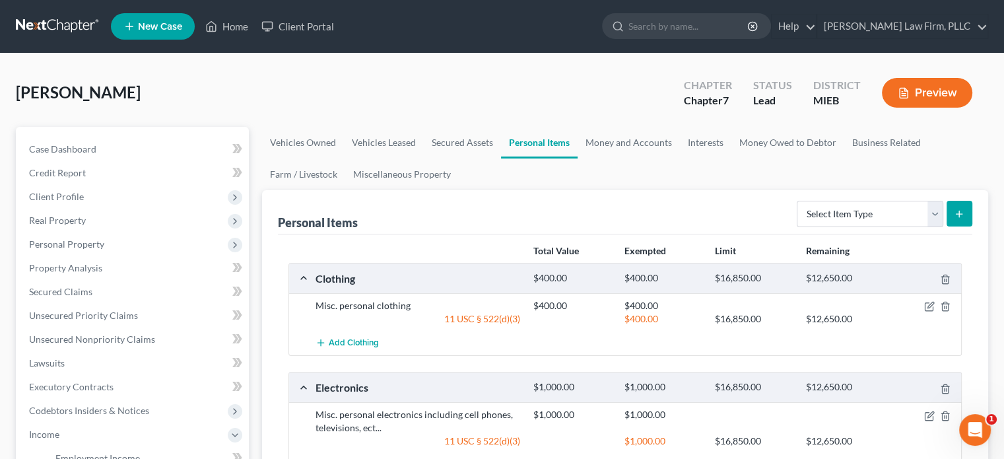
click at [926, 93] on button "Preview" at bounding box center [927, 93] width 90 height 30
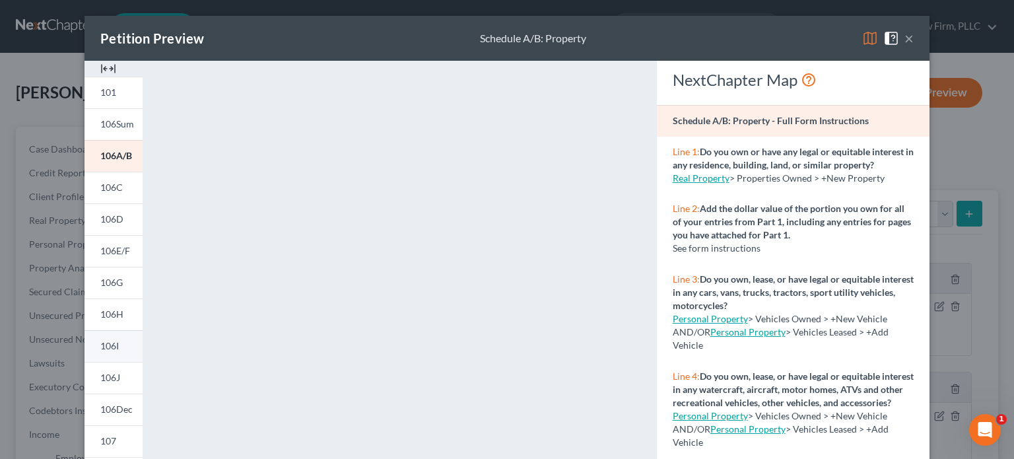
click at [118, 341] on link "106I" at bounding box center [114, 346] width 58 height 32
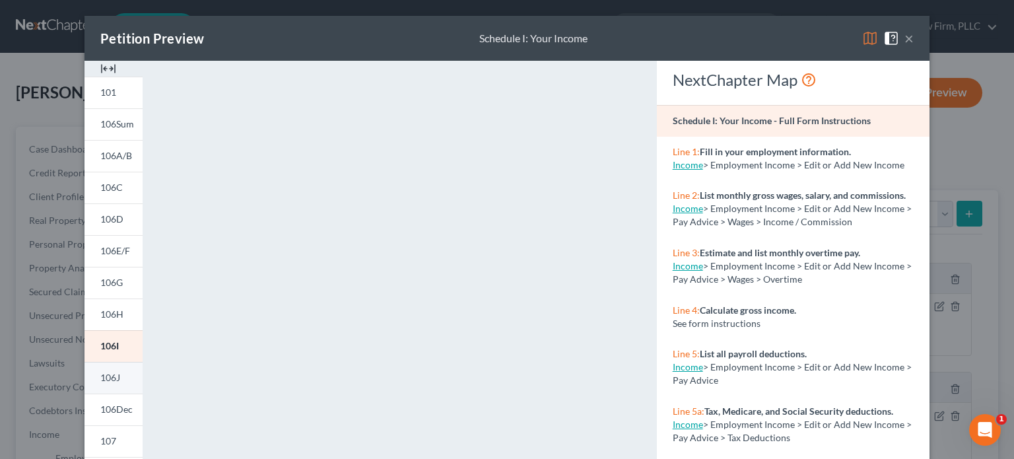
click at [108, 377] on span "106J" at bounding box center [110, 377] width 20 height 11
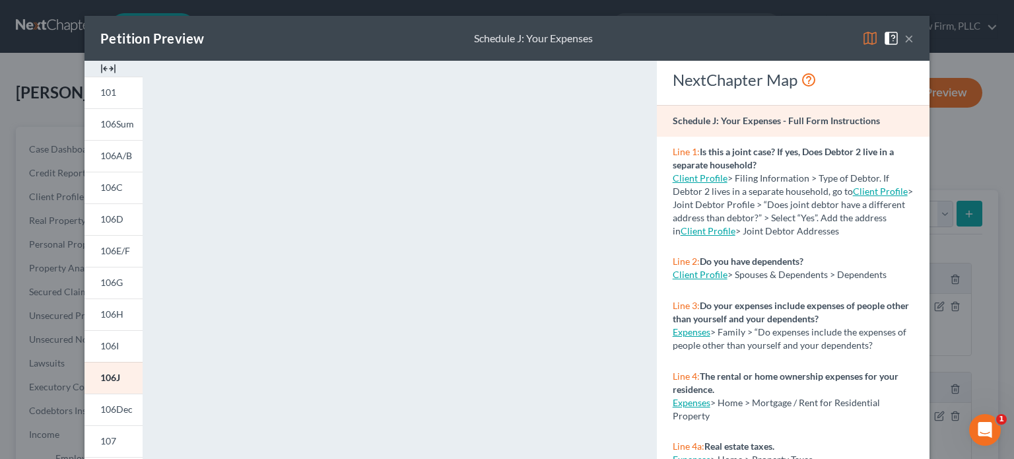
click at [904, 46] on button "×" at bounding box center [908, 38] width 9 height 16
